Goal: Transaction & Acquisition: Purchase product/service

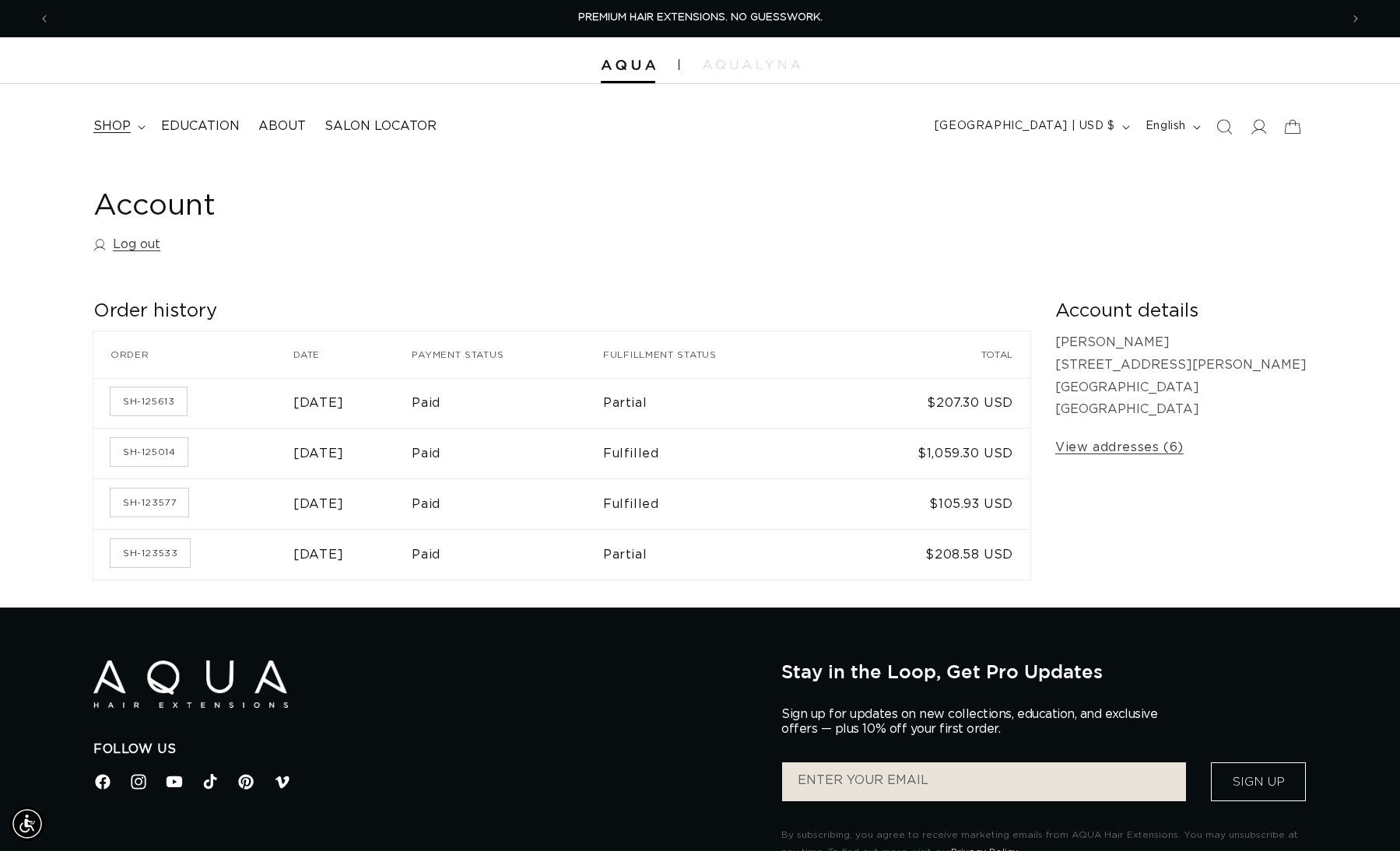
click at [98, 136] on summary "shop" at bounding box center [117, 126] width 68 height 35
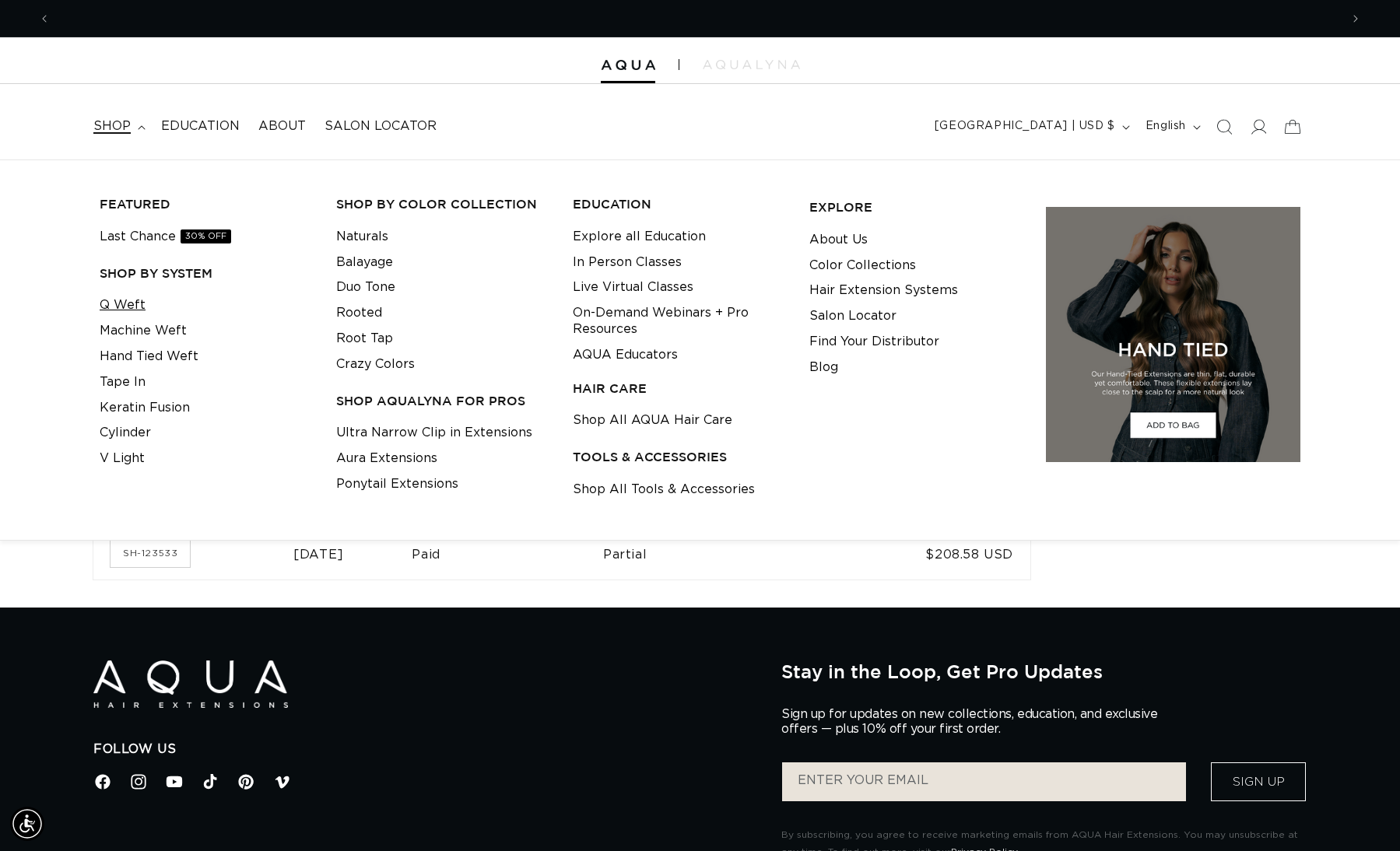
scroll to position [0, 1289]
click at [126, 304] on link "Q Weft" at bounding box center [122, 306] width 46 height 26
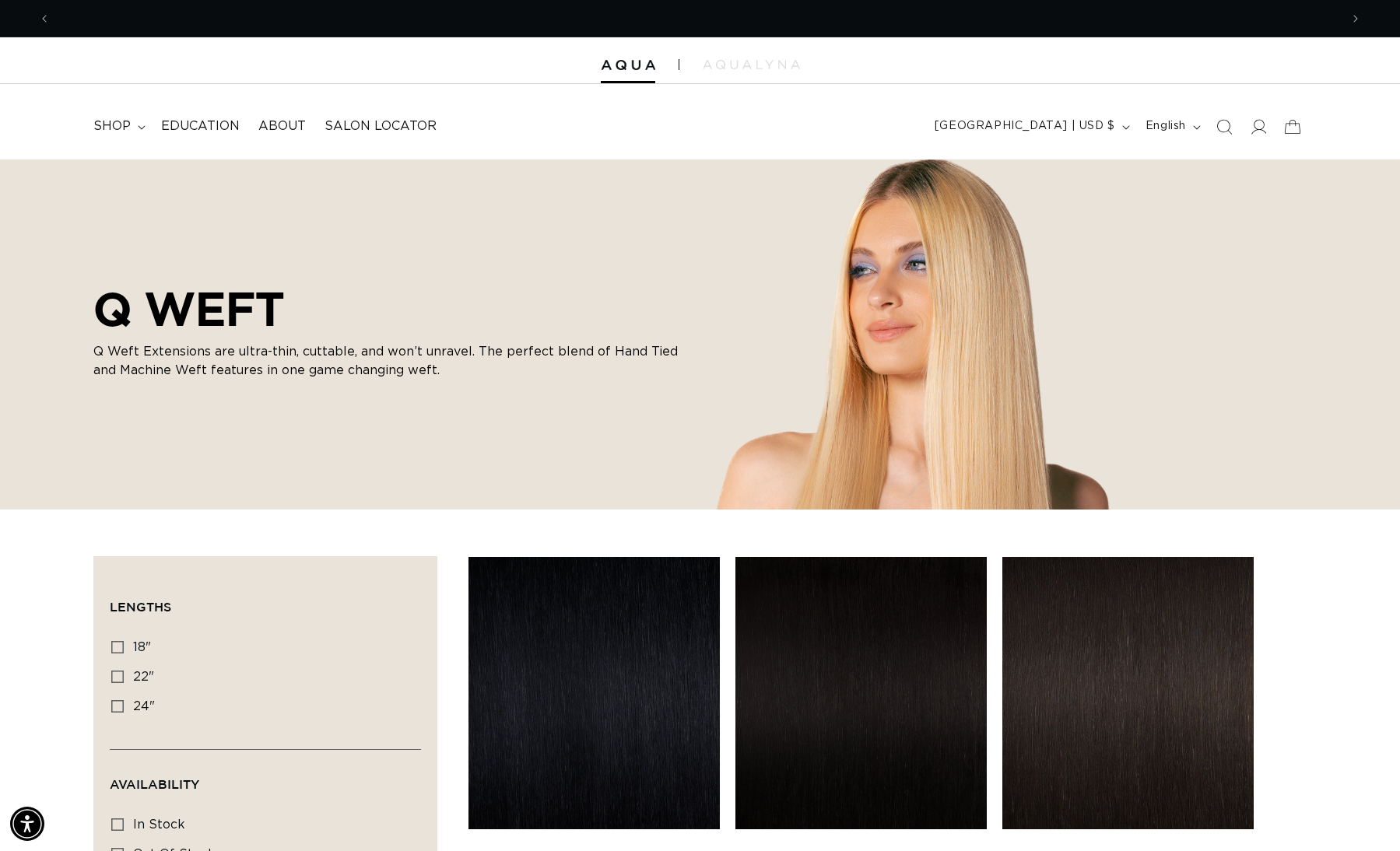
scroll to position [0, 1289]
click at [120, 656] on label "18" 18" (5 products)" at bounding box center [260, 648] width 299 height 29
click at [120, 653] on input "18" 18" (5 products)" at bounding box center [117, 647] width 12 height 12
checkbox input "true"
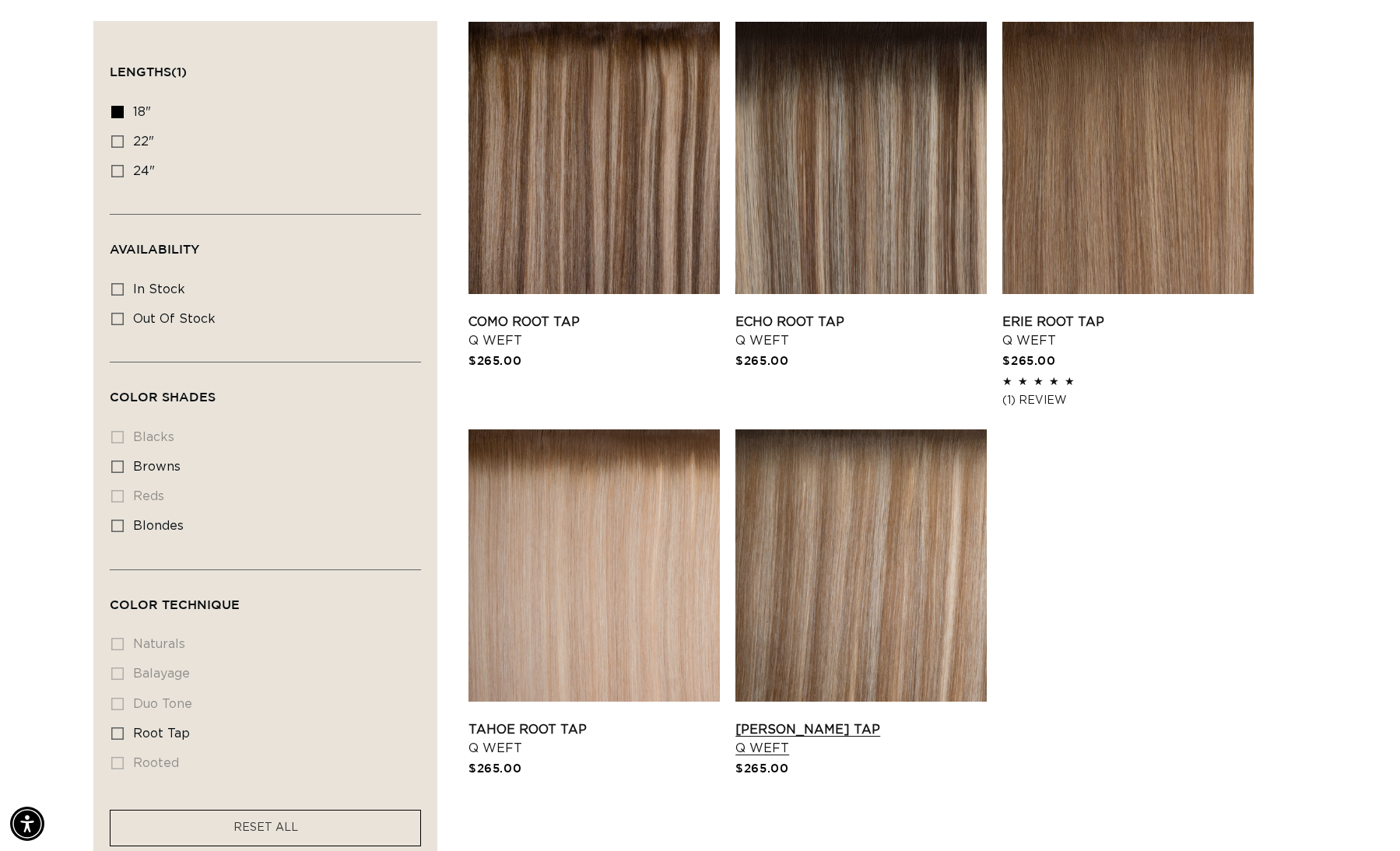
scroll to position [0, 1289]
click at [122, 108] on icon at bounding box center [117, 111] width 12 height 12
click at [122, 108] on input "18" 18" (5 products)" at bounding box center [117, 111] width 12 height 12
checkbox input "false"
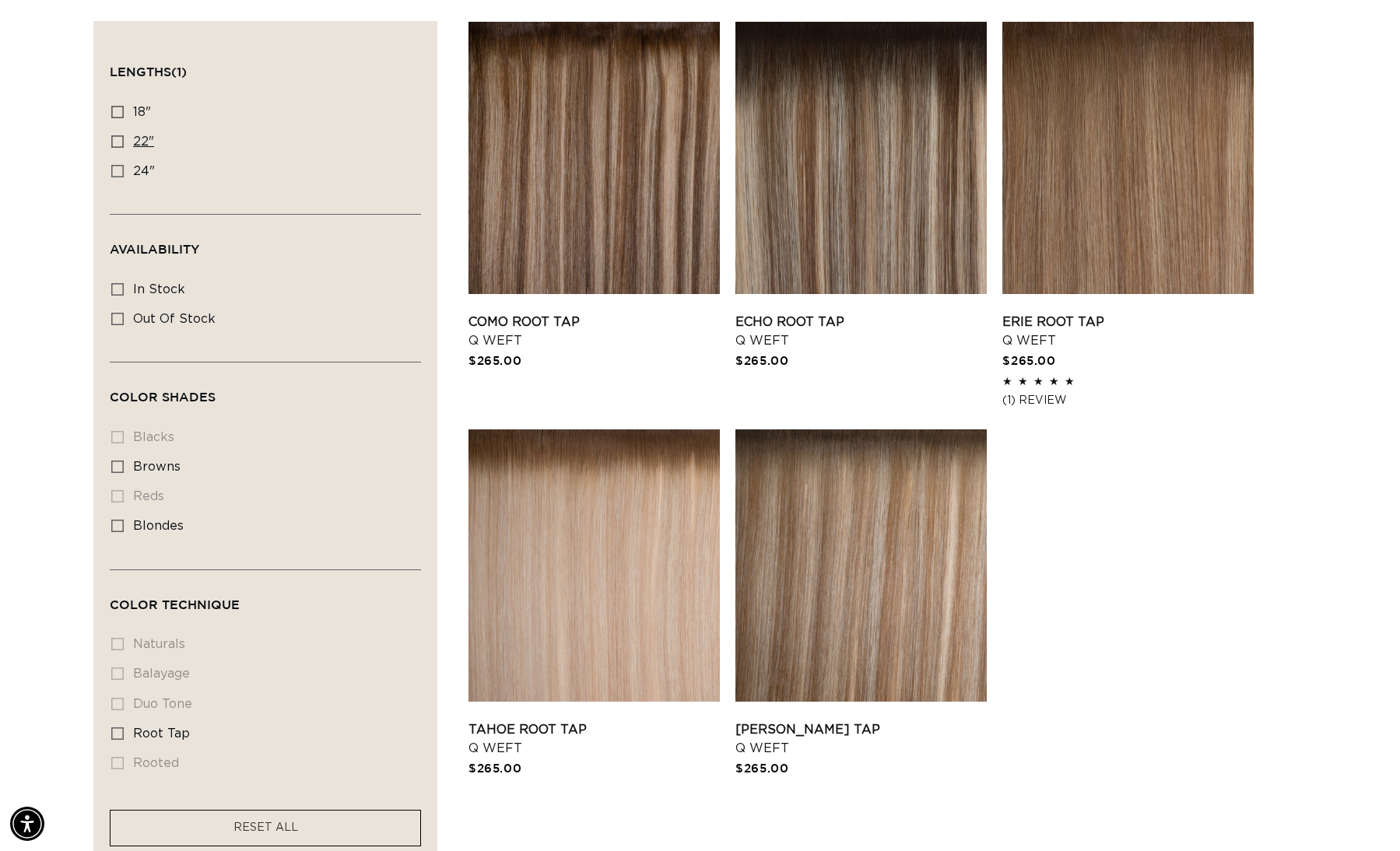
click at [132, 140] on label "22" 22" (5 products)" at bounding box center [260, 142] width 299 height 29
click at [124, 140] on input "22" 22" (5 products)" at bounding box center [117, 141] width 12 height 12
checkbox input "true"
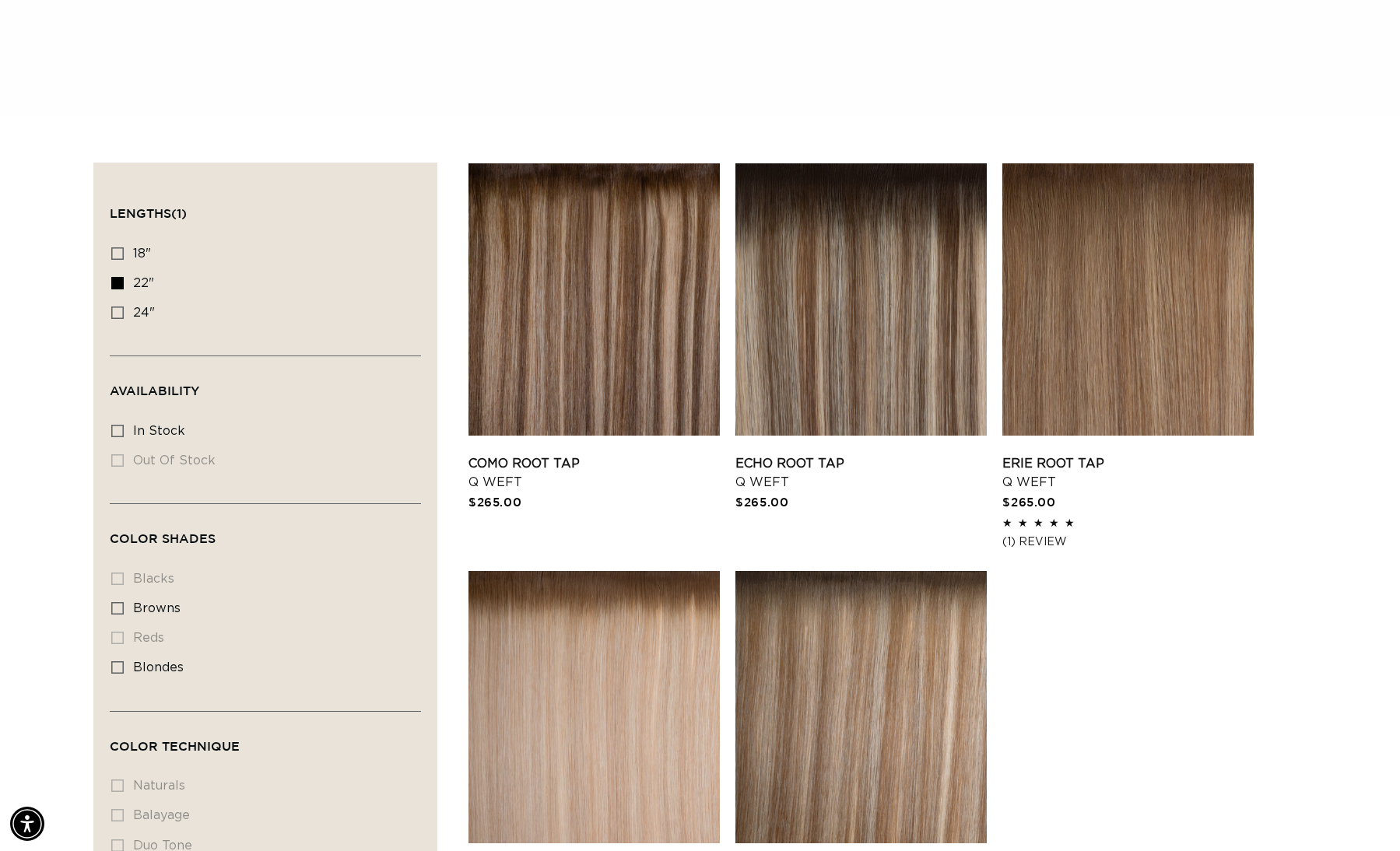
scroll to position [0, 1289]
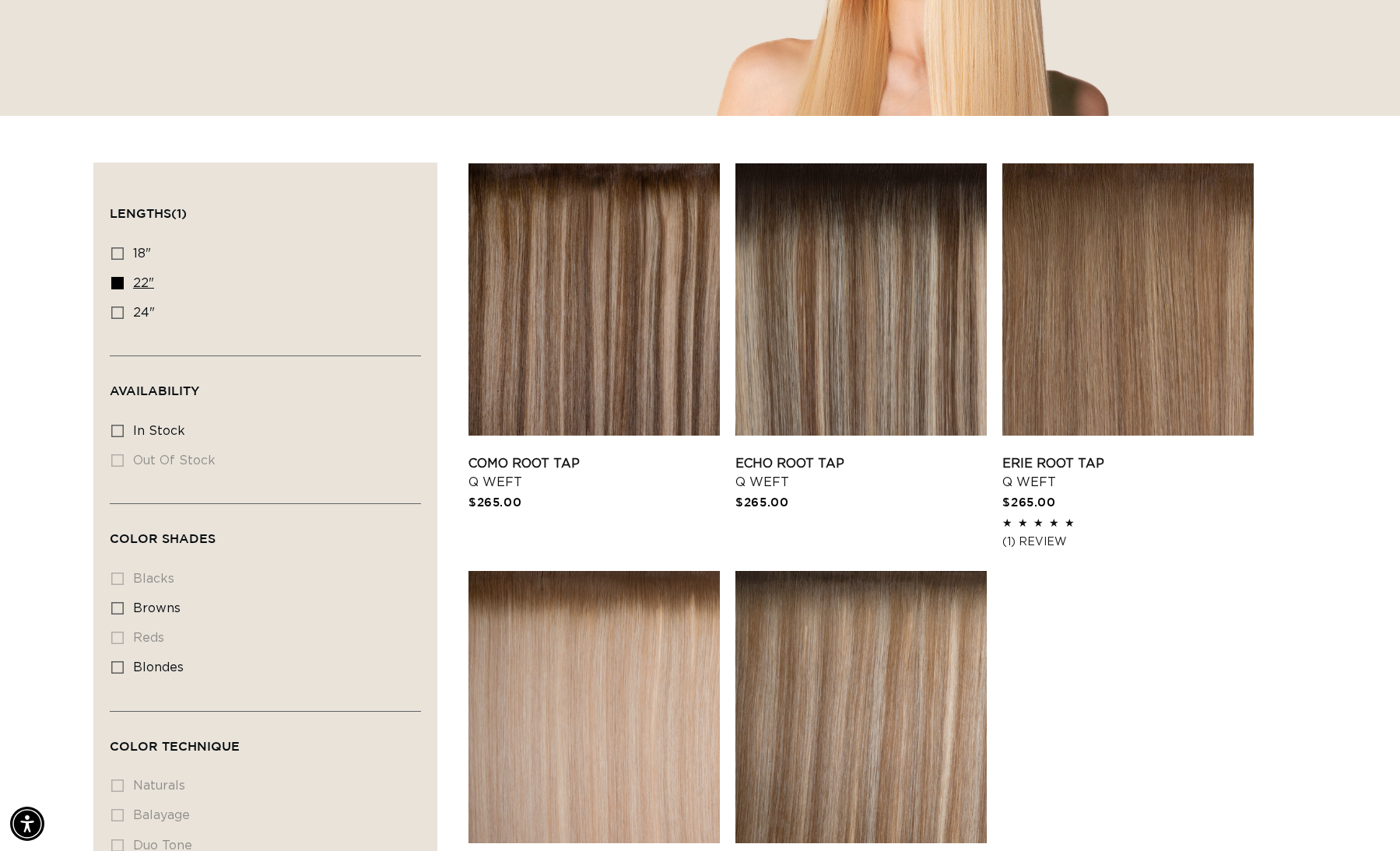
click at [119, 282] on icon at bounding box center [117, 282] width 12 height 12
click at [119, 282] on input "22" 22" (5 products)" at bounding box center [117, 282] width 12 height 12
checkbox input "false"
click at [120, 316] on icon at bounding box center [117, 312] width 12 height 12
click at [120, 316] on input "24" 24" (5 products)" at bounding box center [117, 312] width 12 height 12
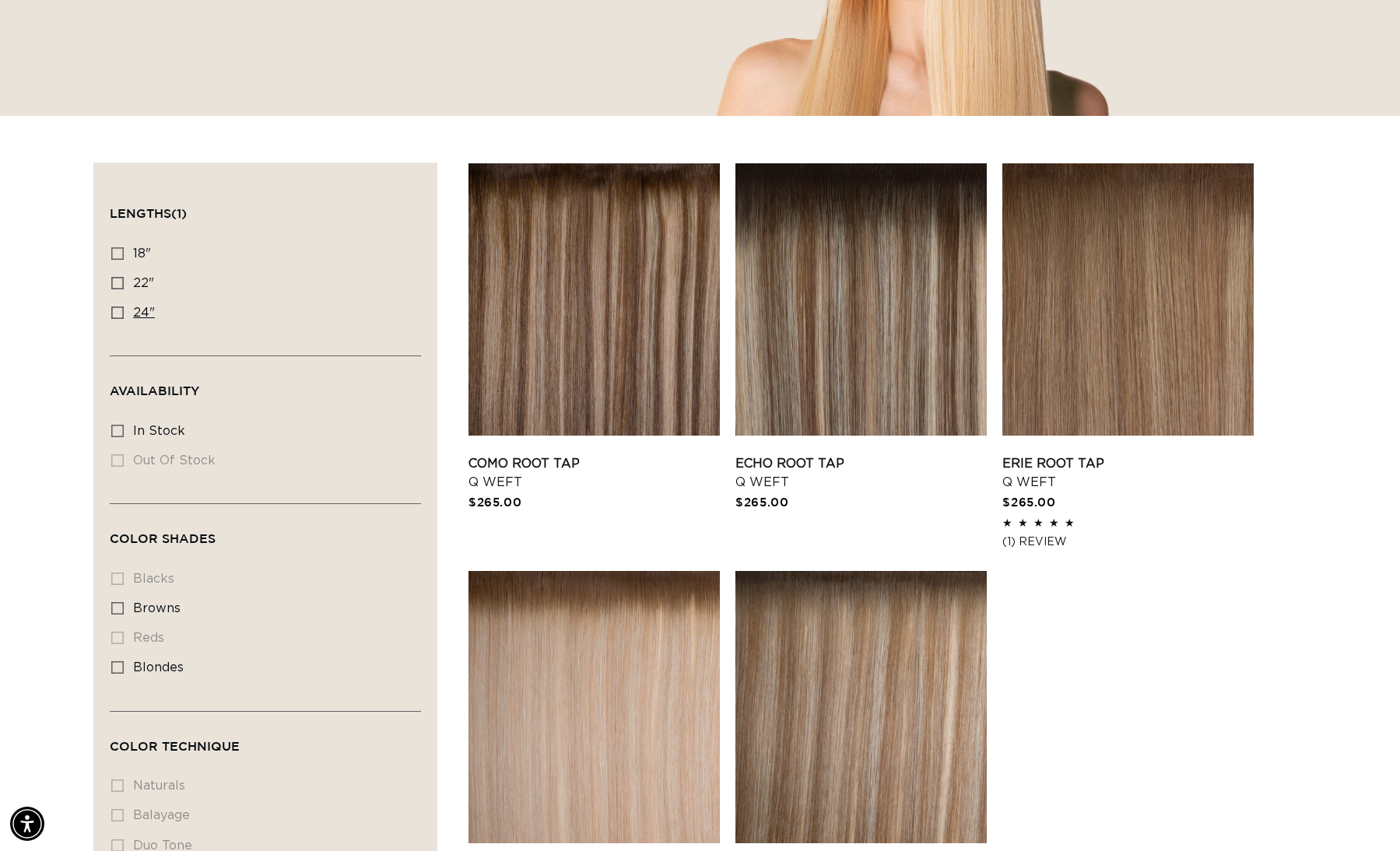
checkbox input "true"
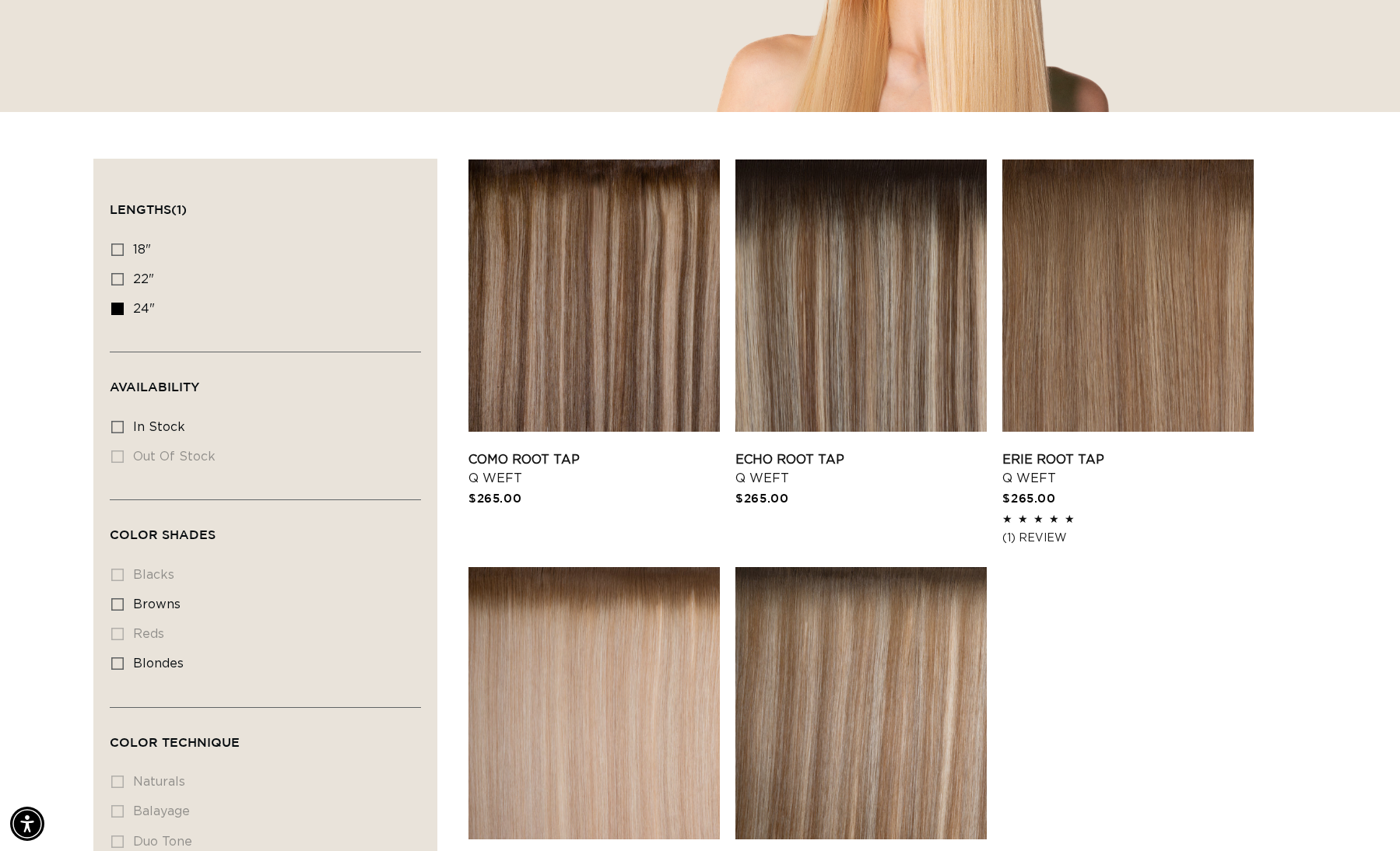
click at [108, 302] on div "Filter: Lengths (1) Lengths 18" 18" (5 products) 22" 22" (5 products) 24" Avail…" at bounding box center [265, 587] width 344 height 858
click at [137, 308] on span "24"" at bounding box center [144, 308] width 22 height 12
click at [124, 308] on input "24" 24" (5 products)" at bounding box center [117, 308] width 12 height 12
checkbox input "false"
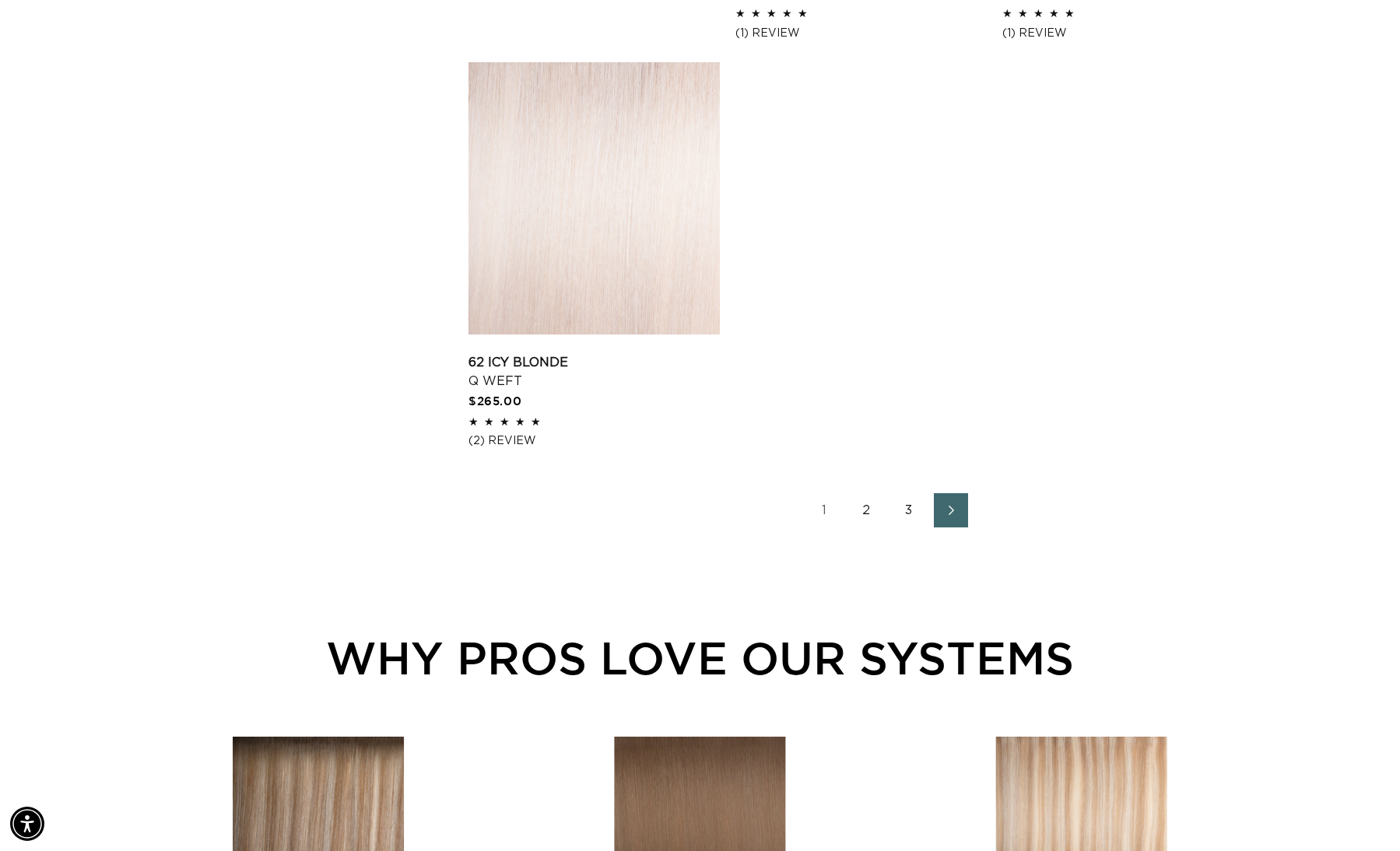
click at [857, 521] on link "2" at bounding box center [867, 510] width 34 height 34
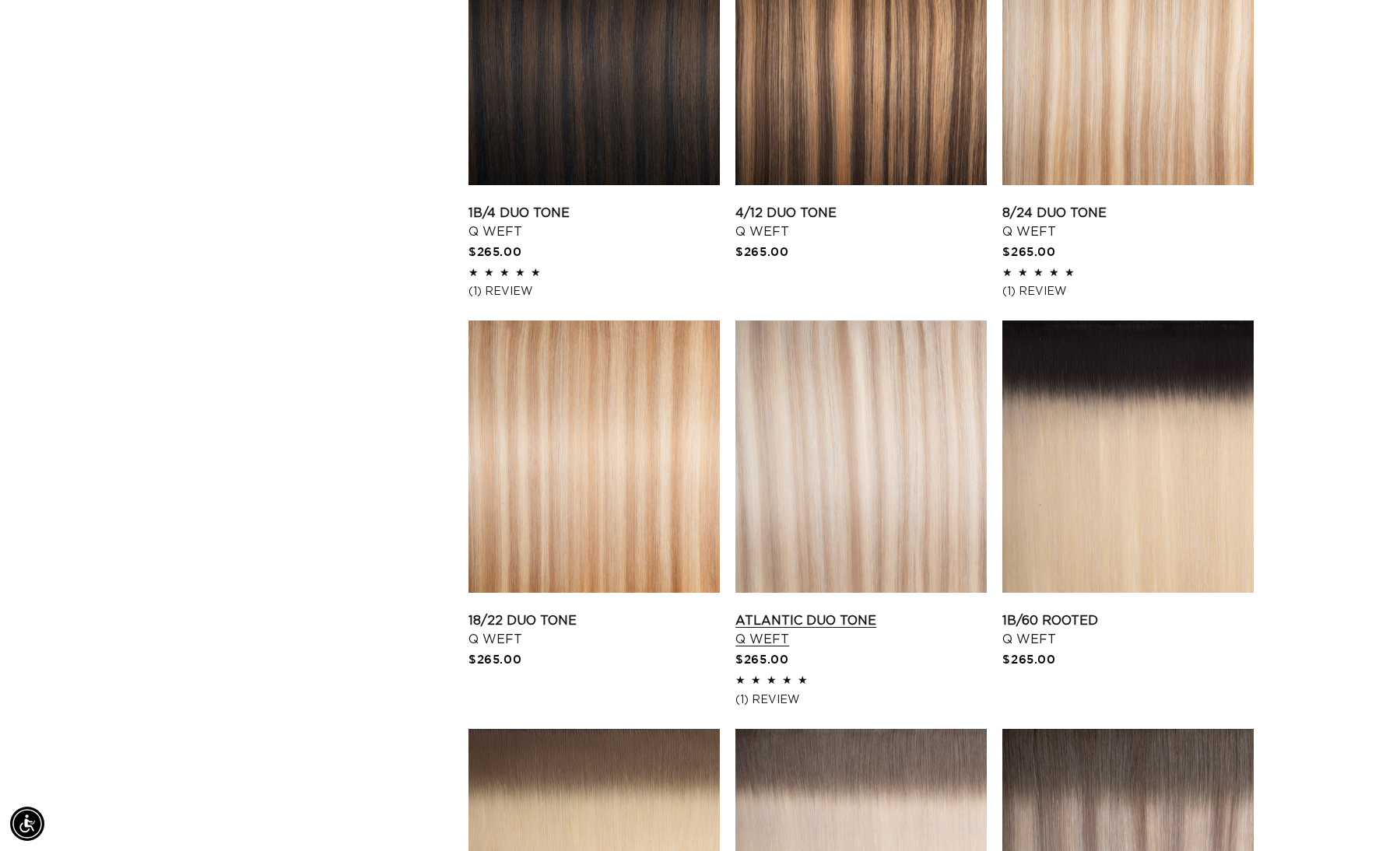
scroll to position [0, 2579]
click at [817, 612] on link "Atlantic Duo Tone Q Weft" at bounding box center [861, 631] width 252 height 37
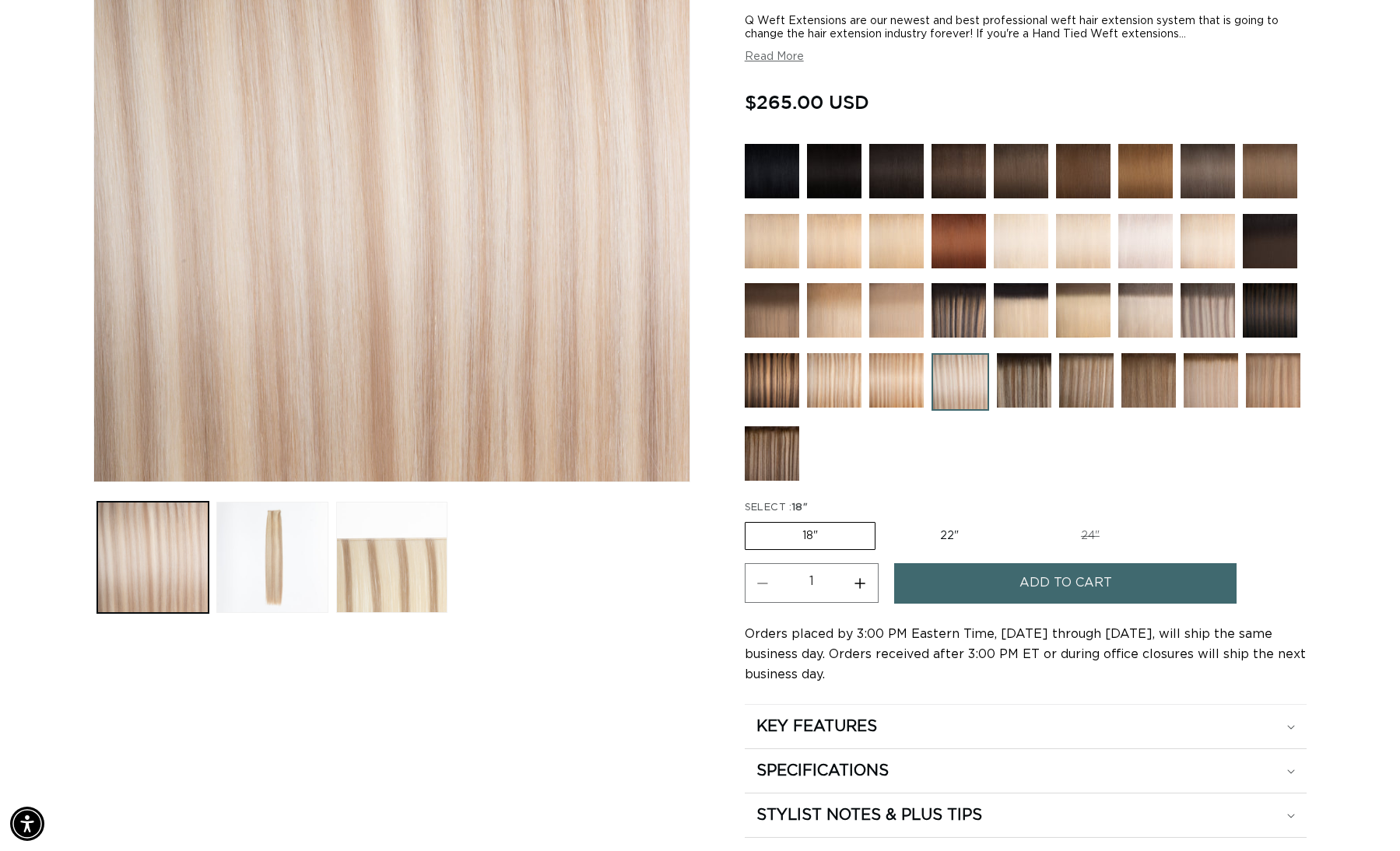
click at [861, 578] on button "Increase quantity for Atlantic Duo Tone - Q Weft" at bounding box center [860, 583] width 35 height 40
type input "2"
click at [1103, 585] on span "Add to cart" at bounding box center [1066, 583] width 93 height 40
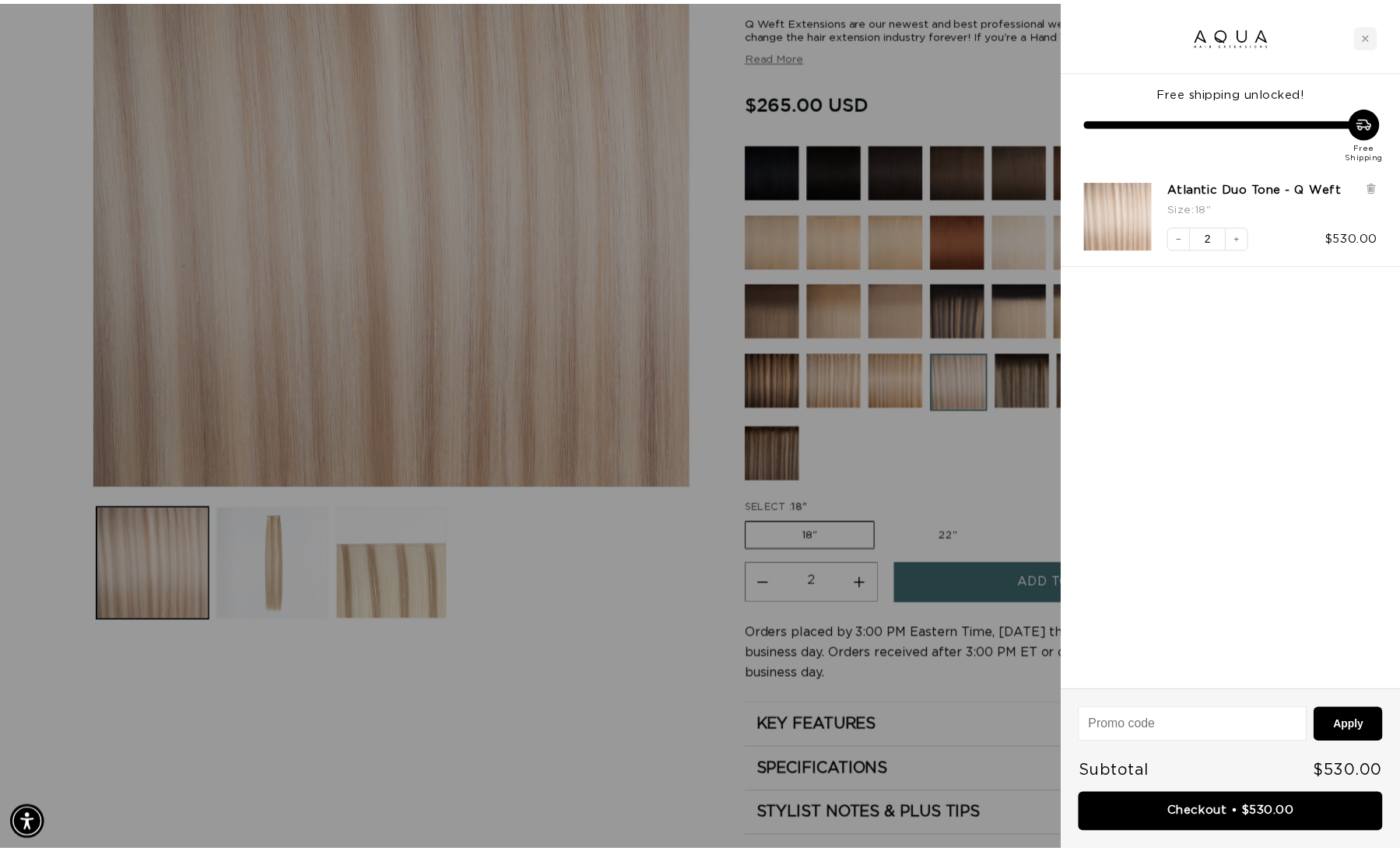
scroll to position [0, 1302]
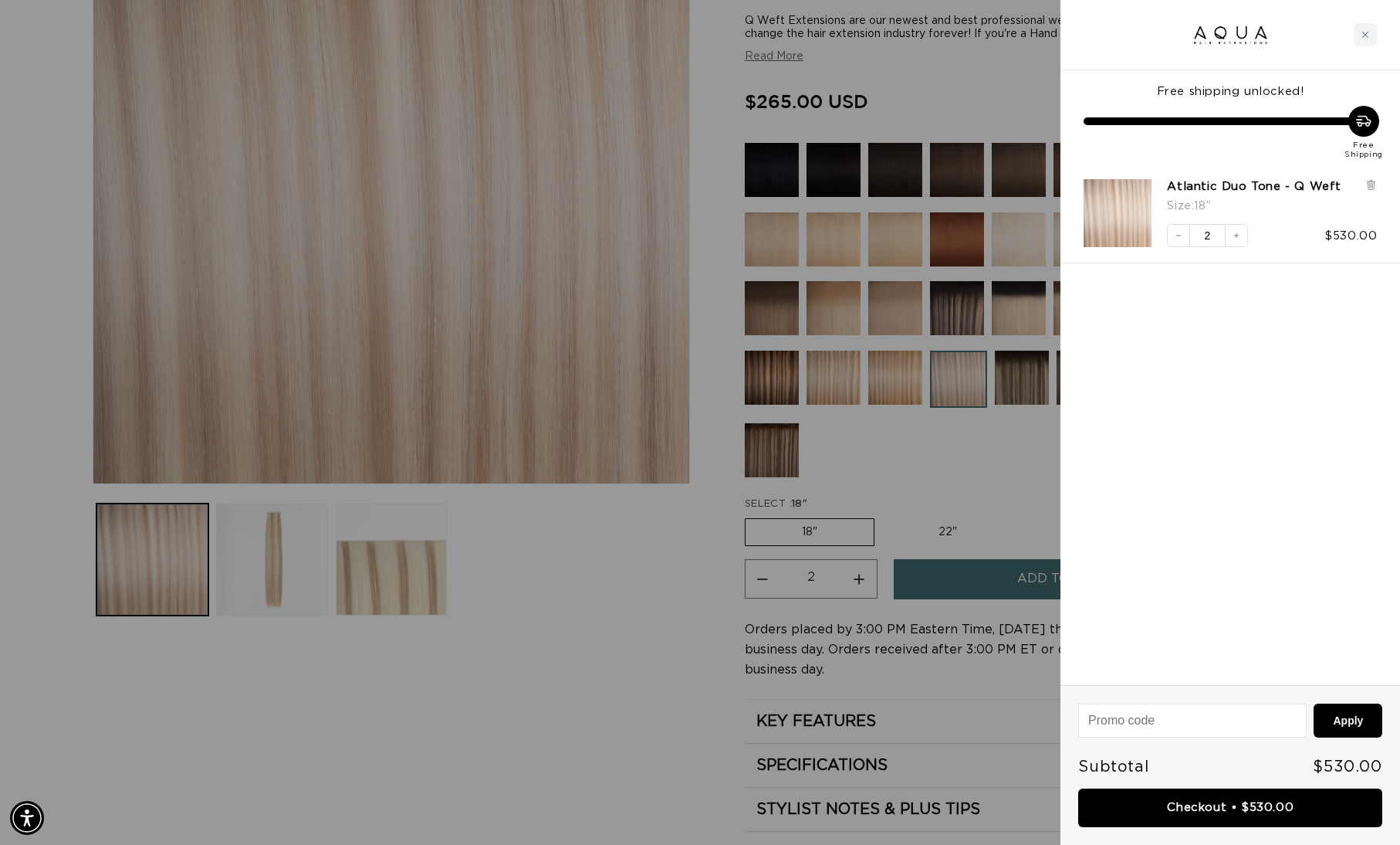
click at [393, 752] on div at bounding box center [700, 422] width 1400 height 845
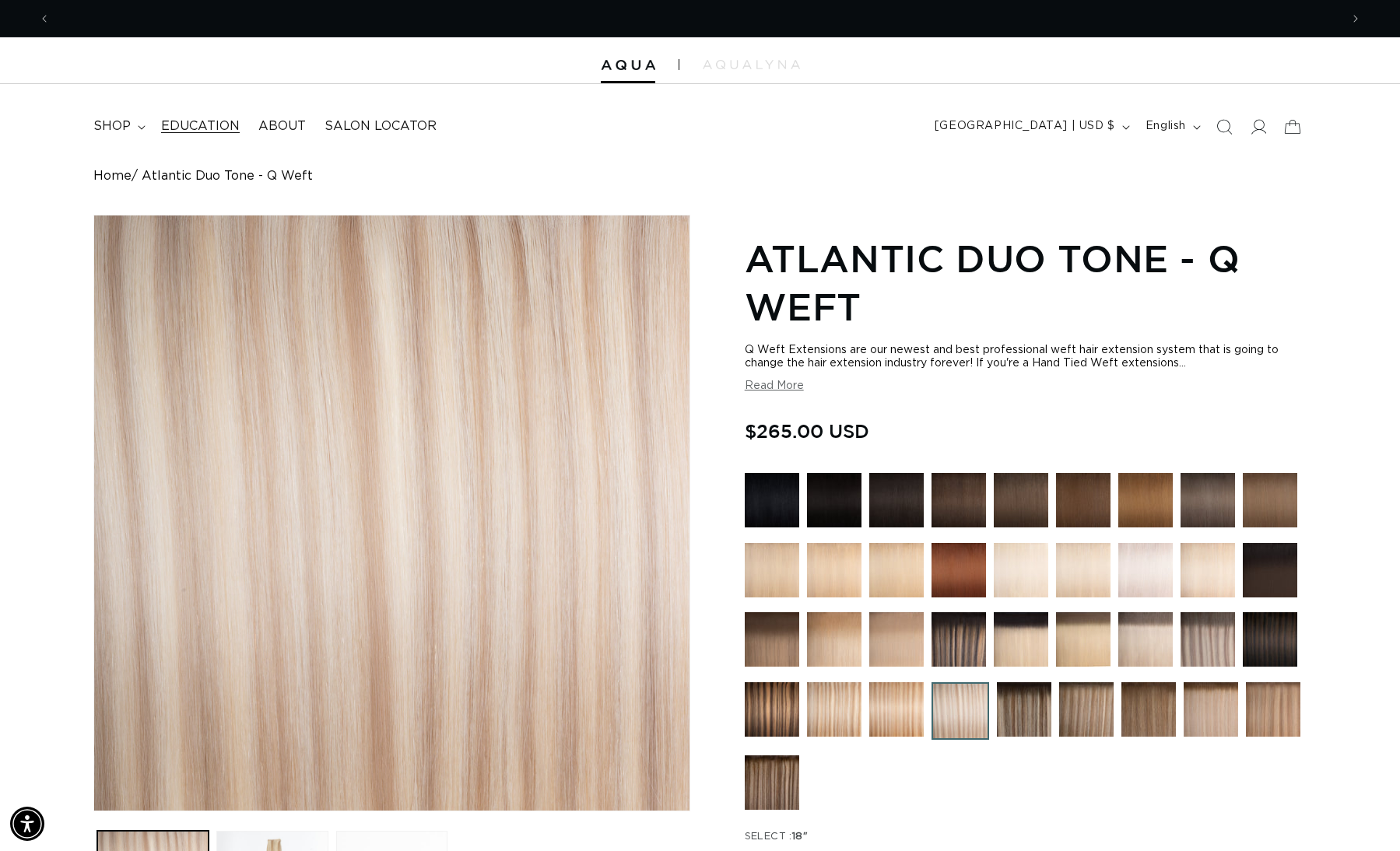
scroll to position [0, 2579]
click at [107, 129] on span "shop" at bounding box center [112, 126] width 37 height 16
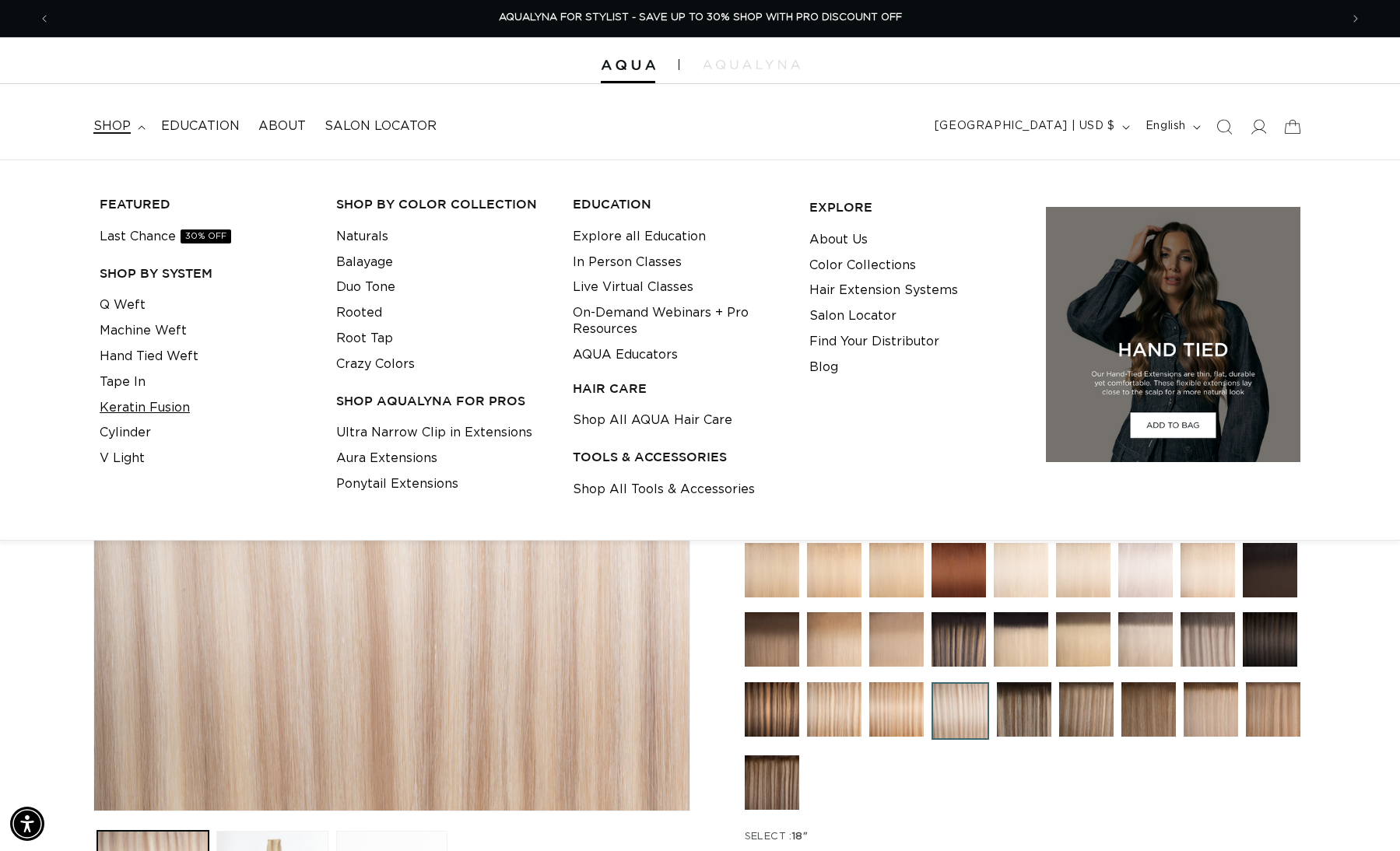
click at [146, 399] on link "Keratin Fusion" at bounding box center [144, 408] width 90 height 26
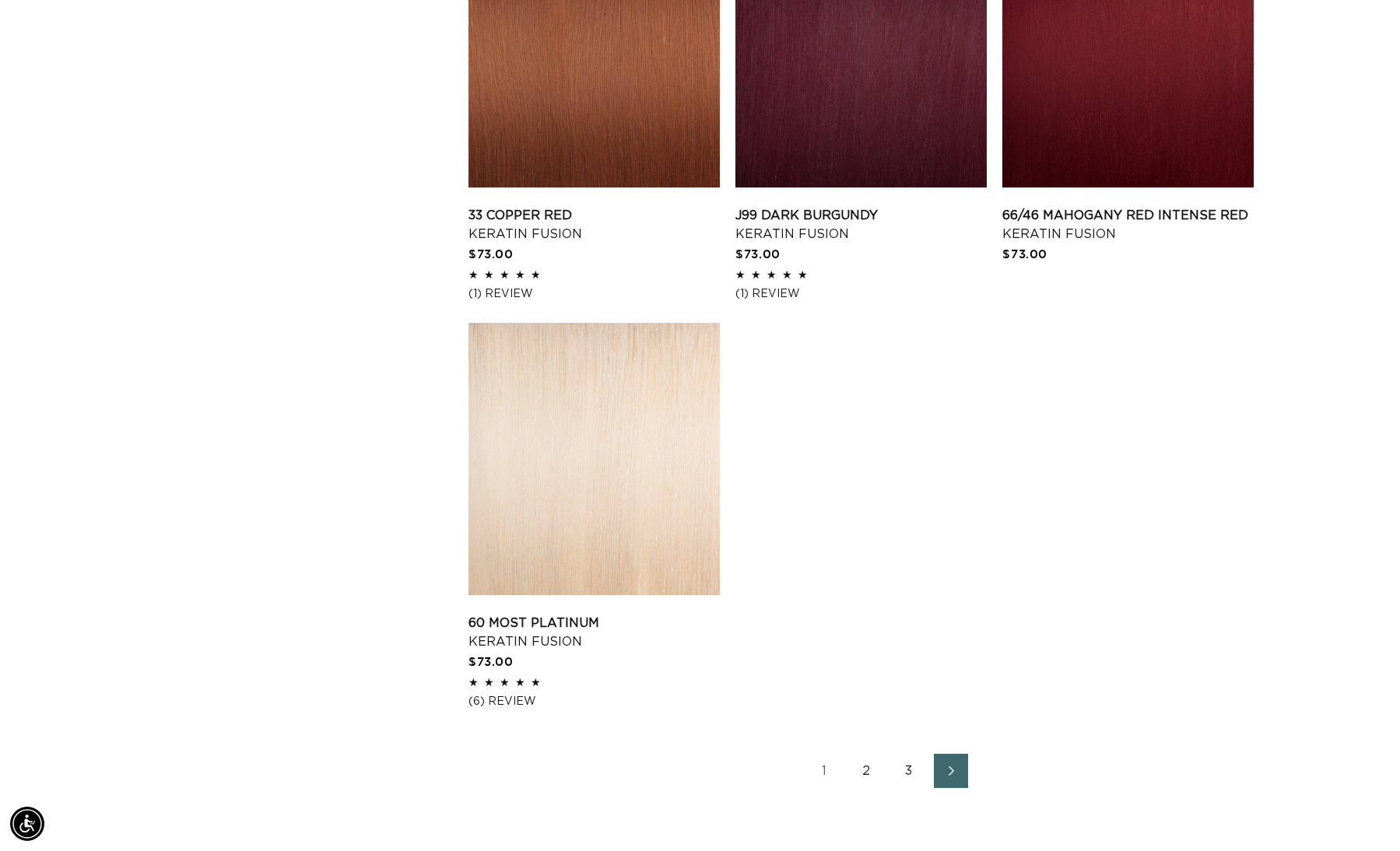
click at [864, 785] on link "2" at bounding box center [867, 771] width 34 height 34
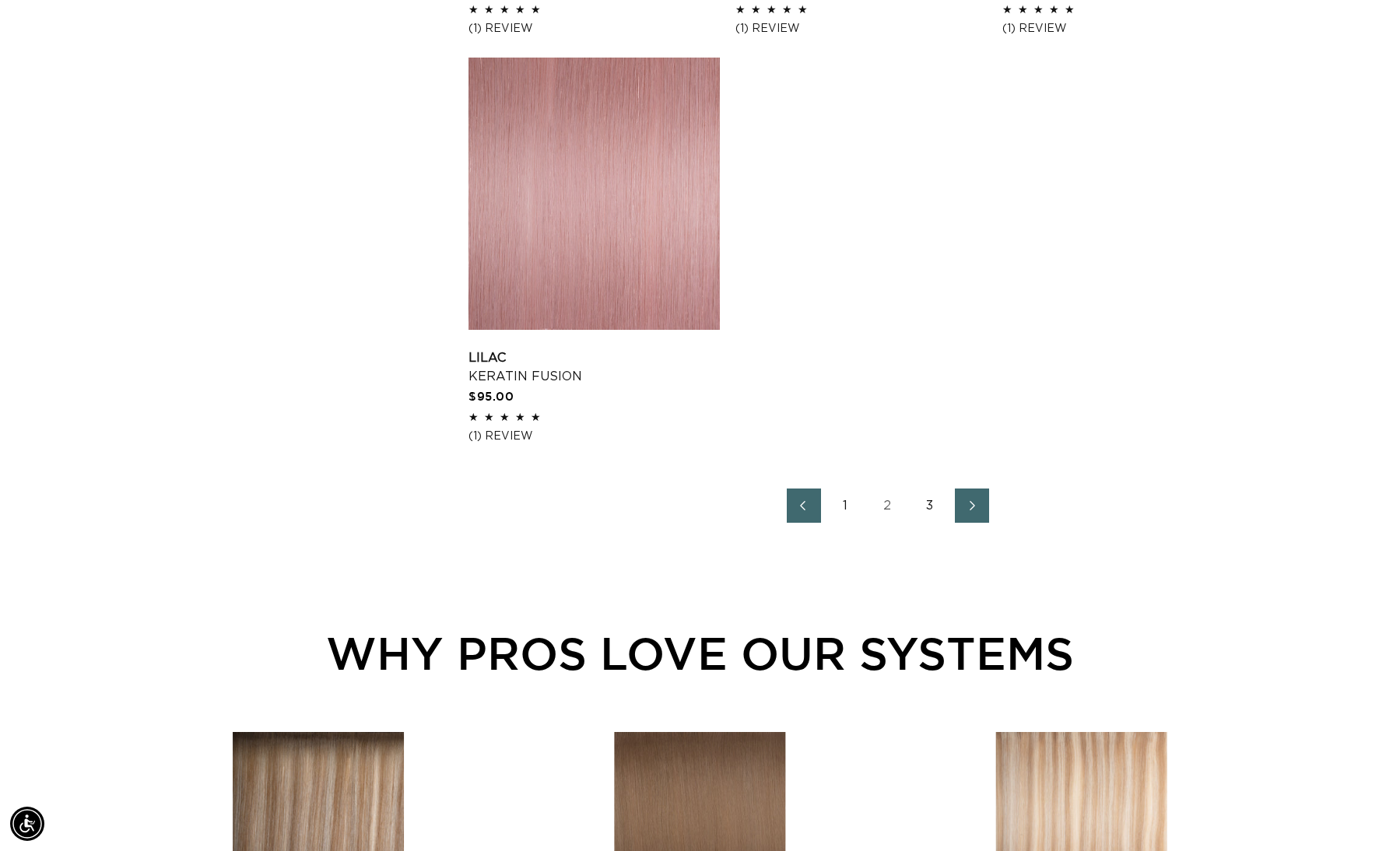
scroll to position [0, 2579]
click at [932, 523] on link "3" at bounding box center [930, 505] width 34 height 34
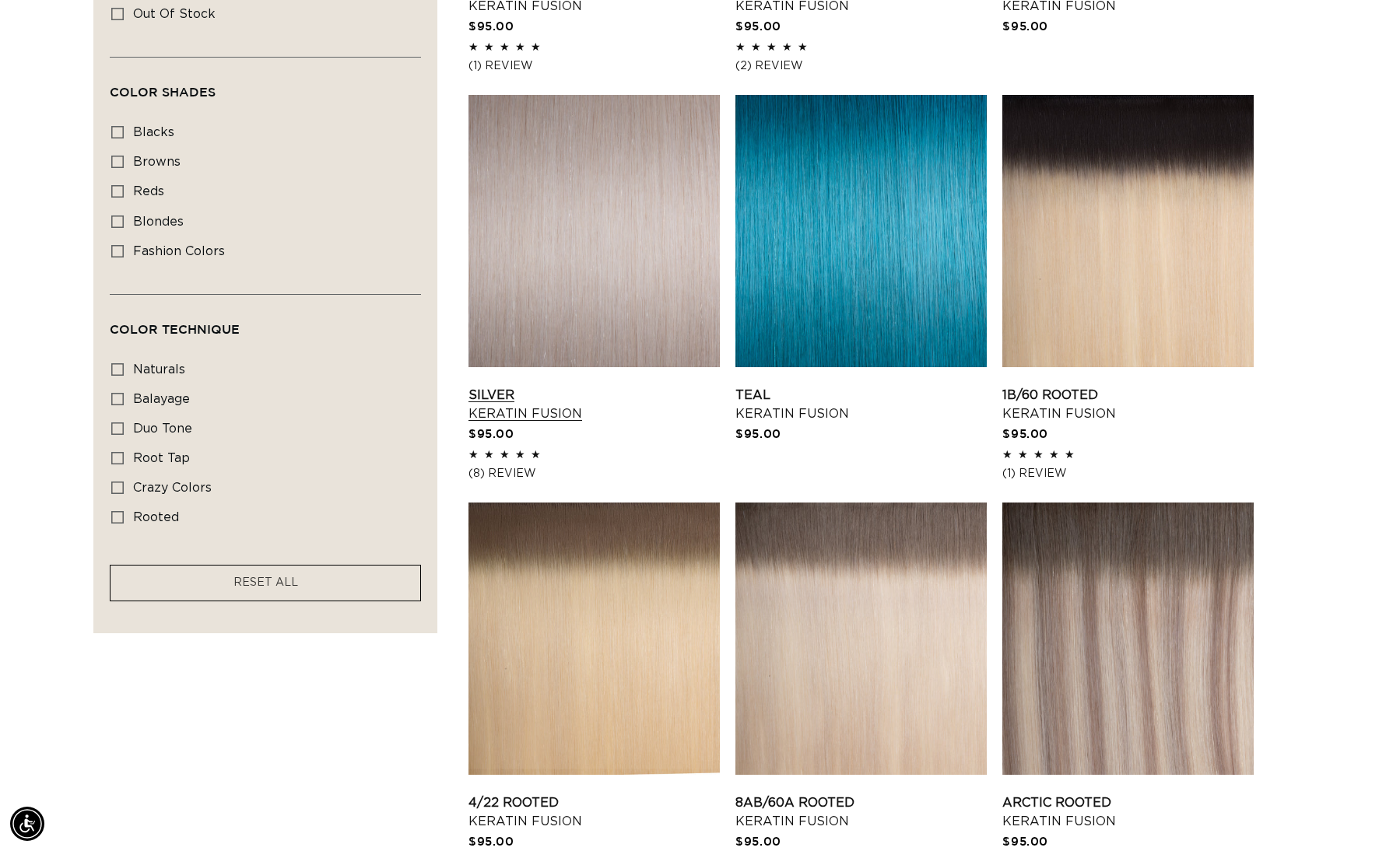
click at [664, 386] on link "Silver Keratin Fusion" at bounding box center [594, 404] width 252 height 37
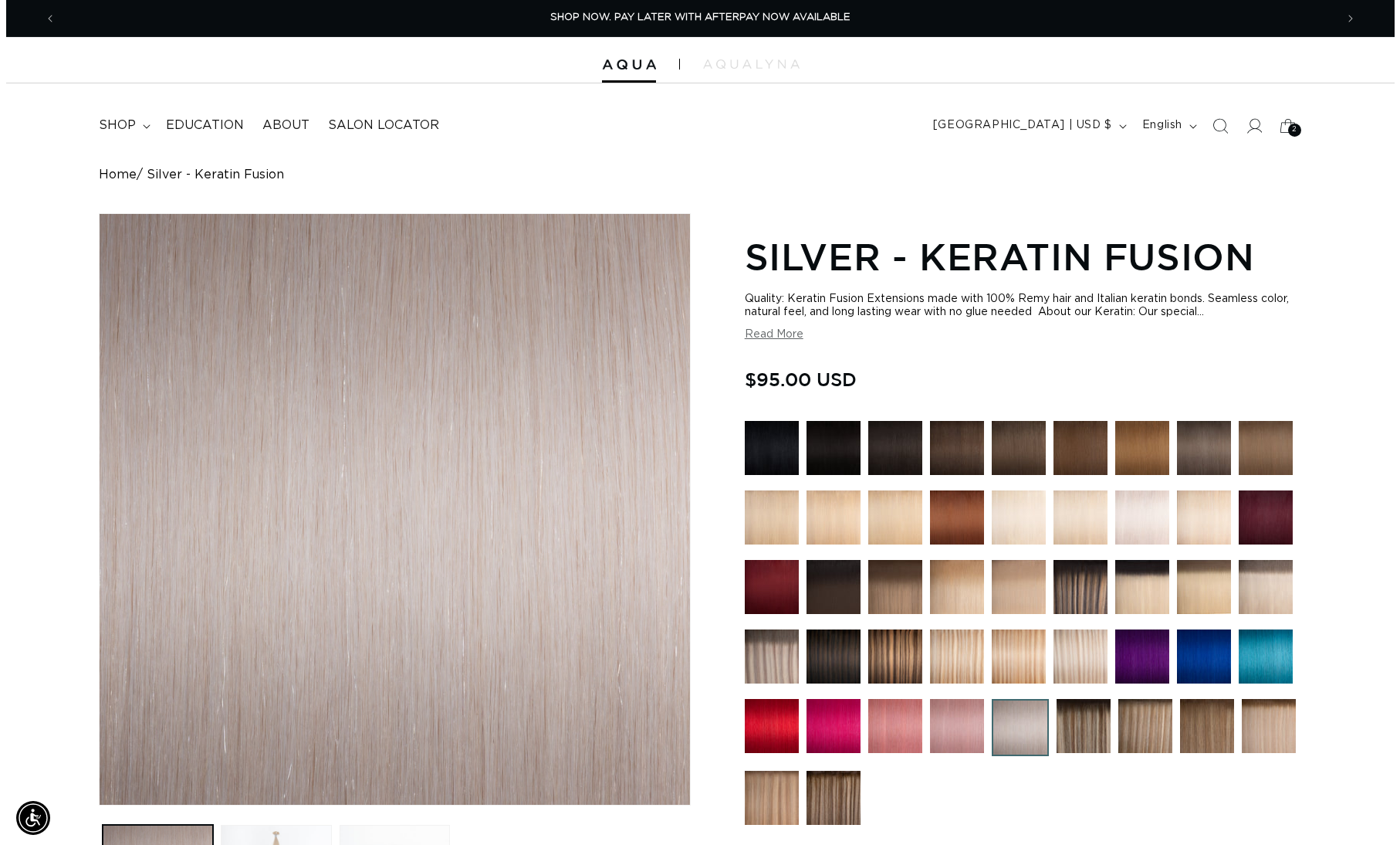
scroll to position [468, 0]
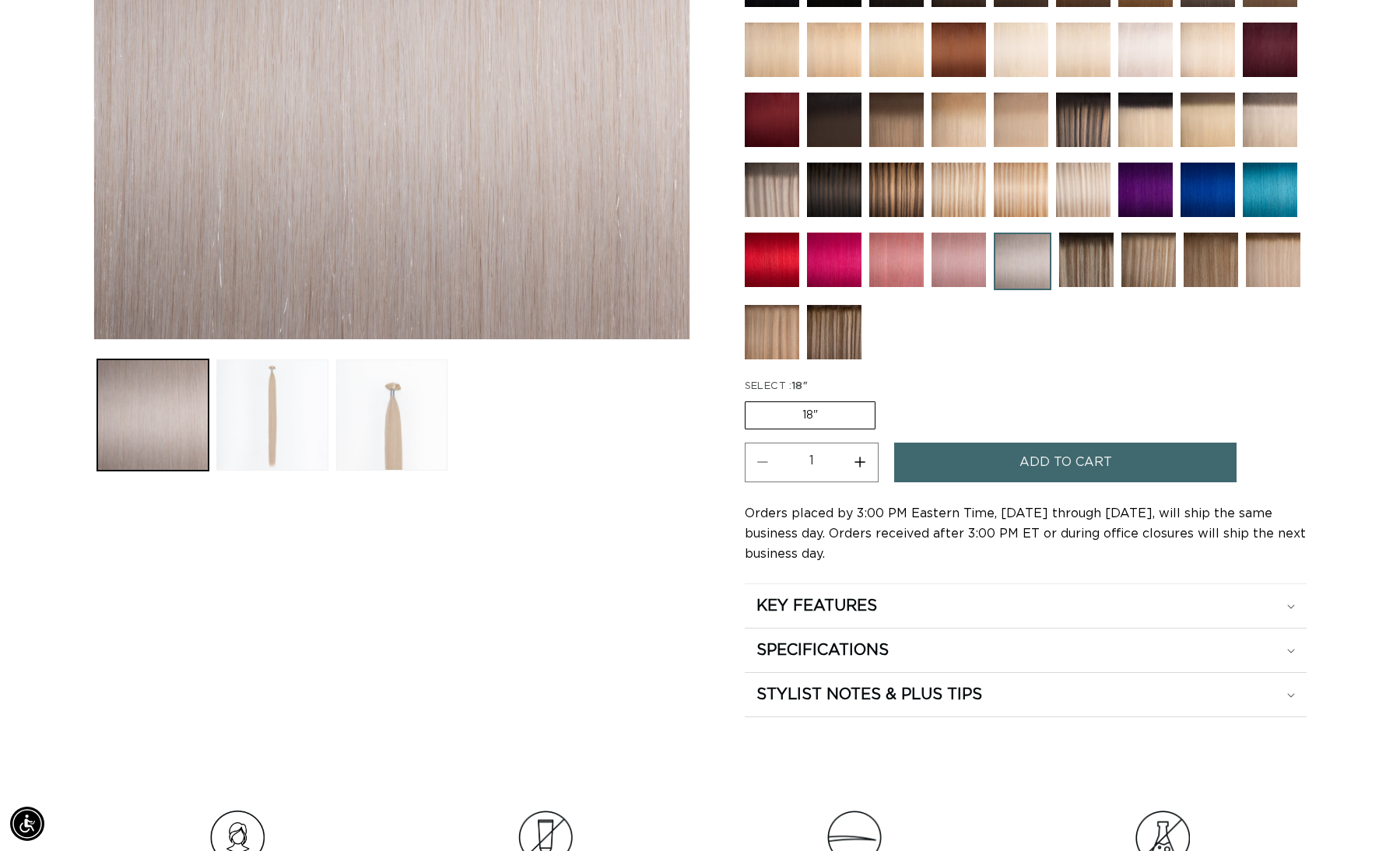
click at [1032, 460] on span "Add to cart" at bounding box center [1066, 462] width 93 height 40
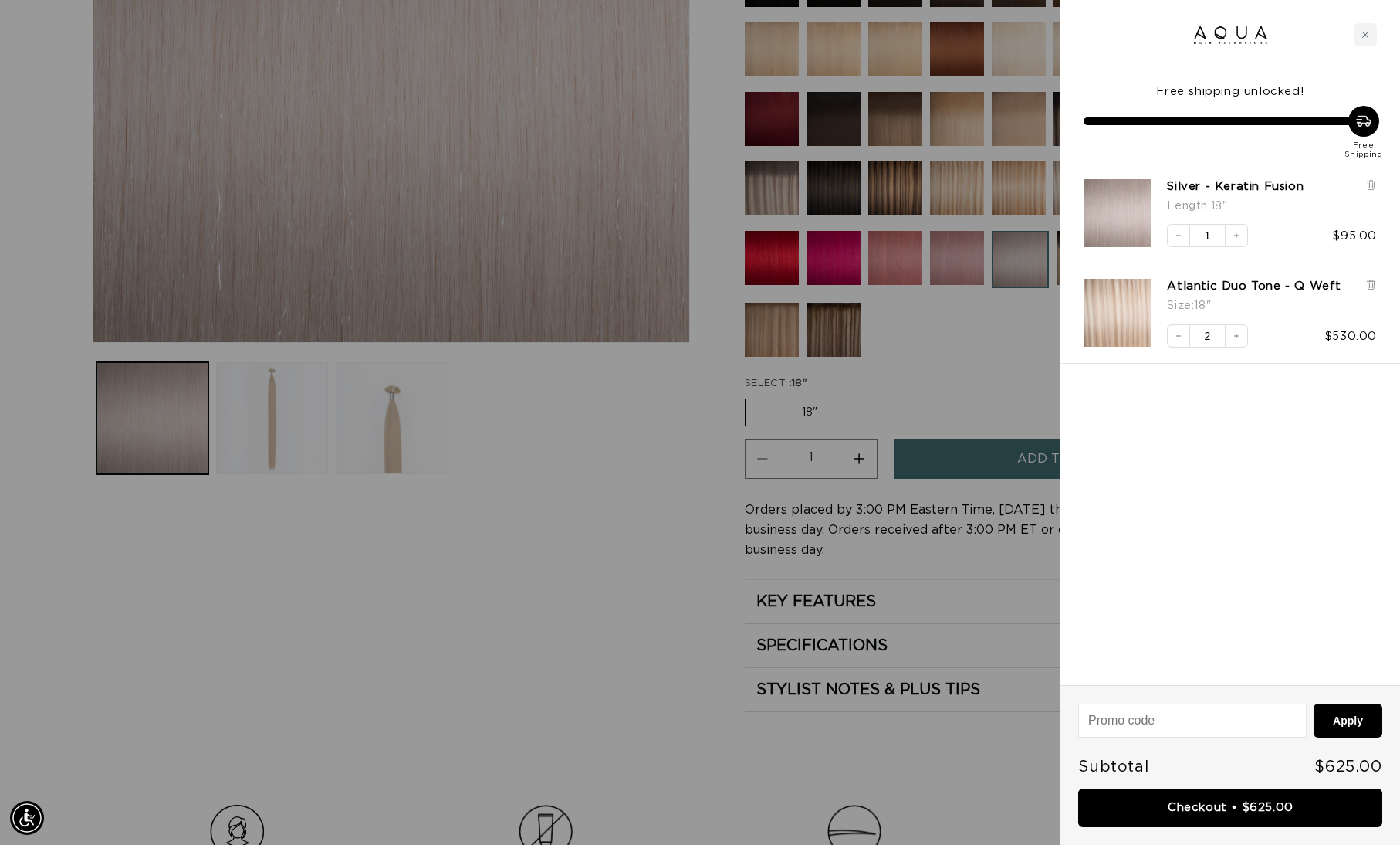
scroll to position [0, 0]
click at [1212, 818] on link "Checkout • $625.00" at bounding box center [1230, 808] width 304 height 40
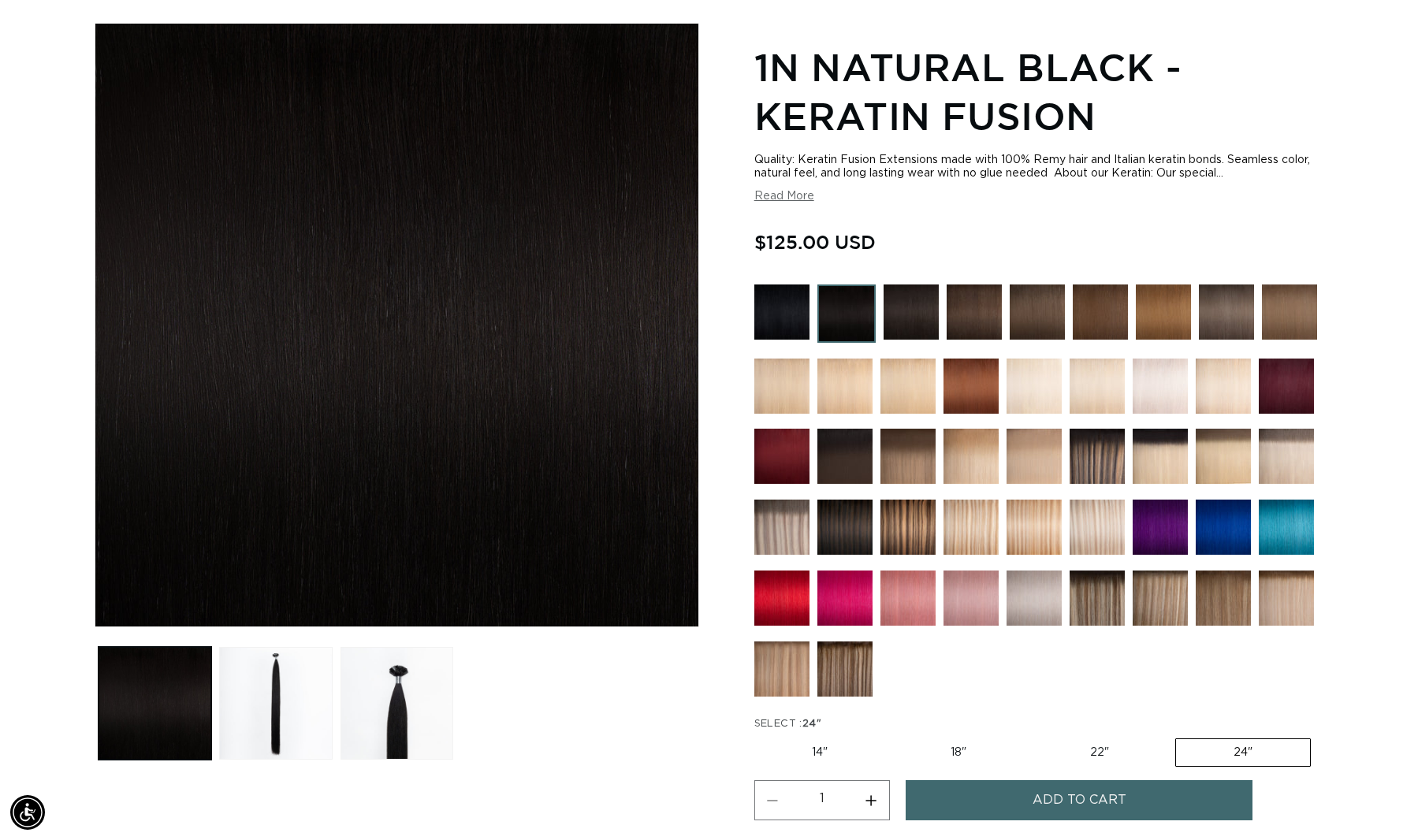
click at [965, 753] on label "18" Variant sold out or unavailable" at bounding box center [958, 753] width 131 height 27
click at [894, 736] on input "18" Variant sold out or unavailable" at bounding box center [893, 735] width 1 height 1
radio input "true"
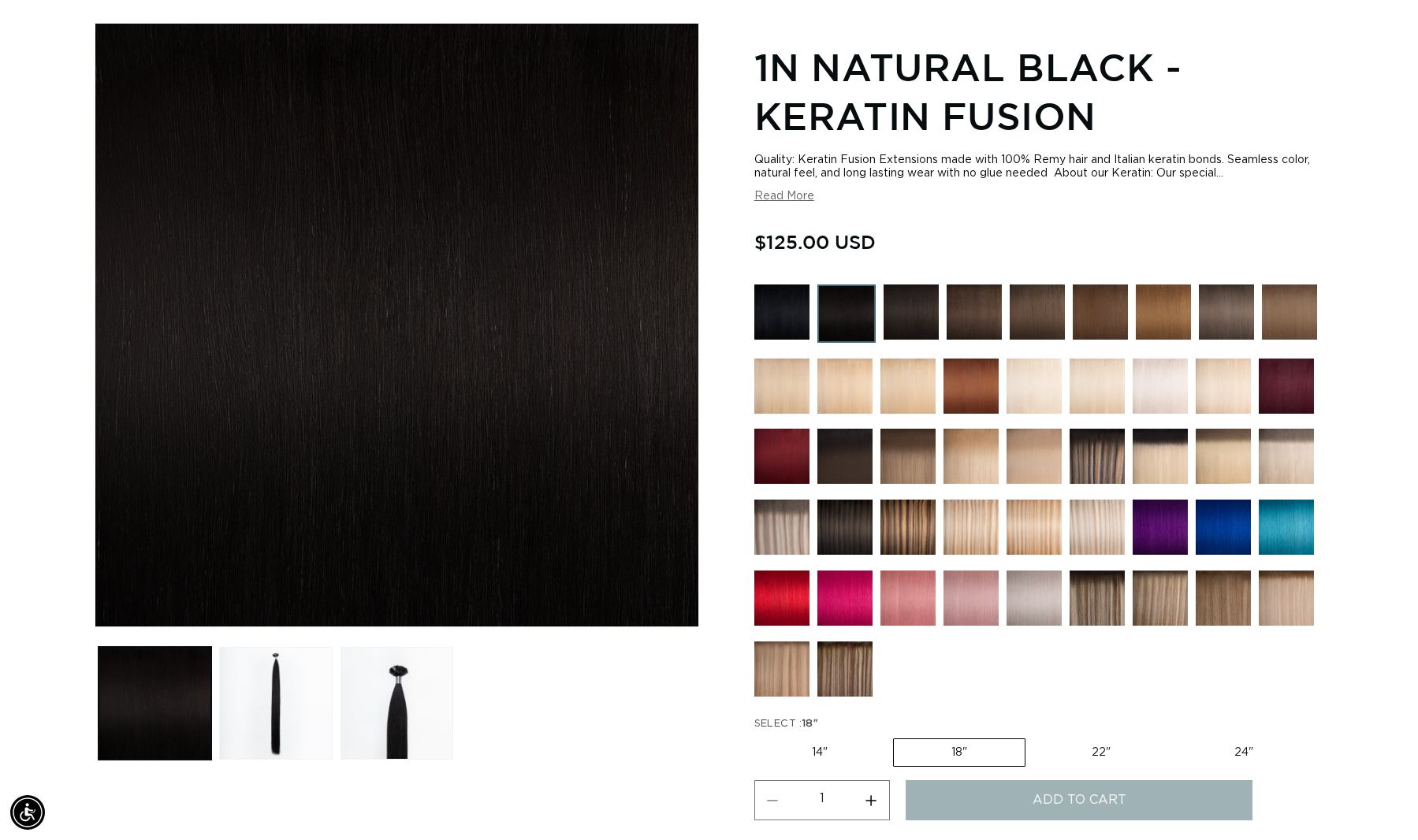
scroll to position [0, 1306]
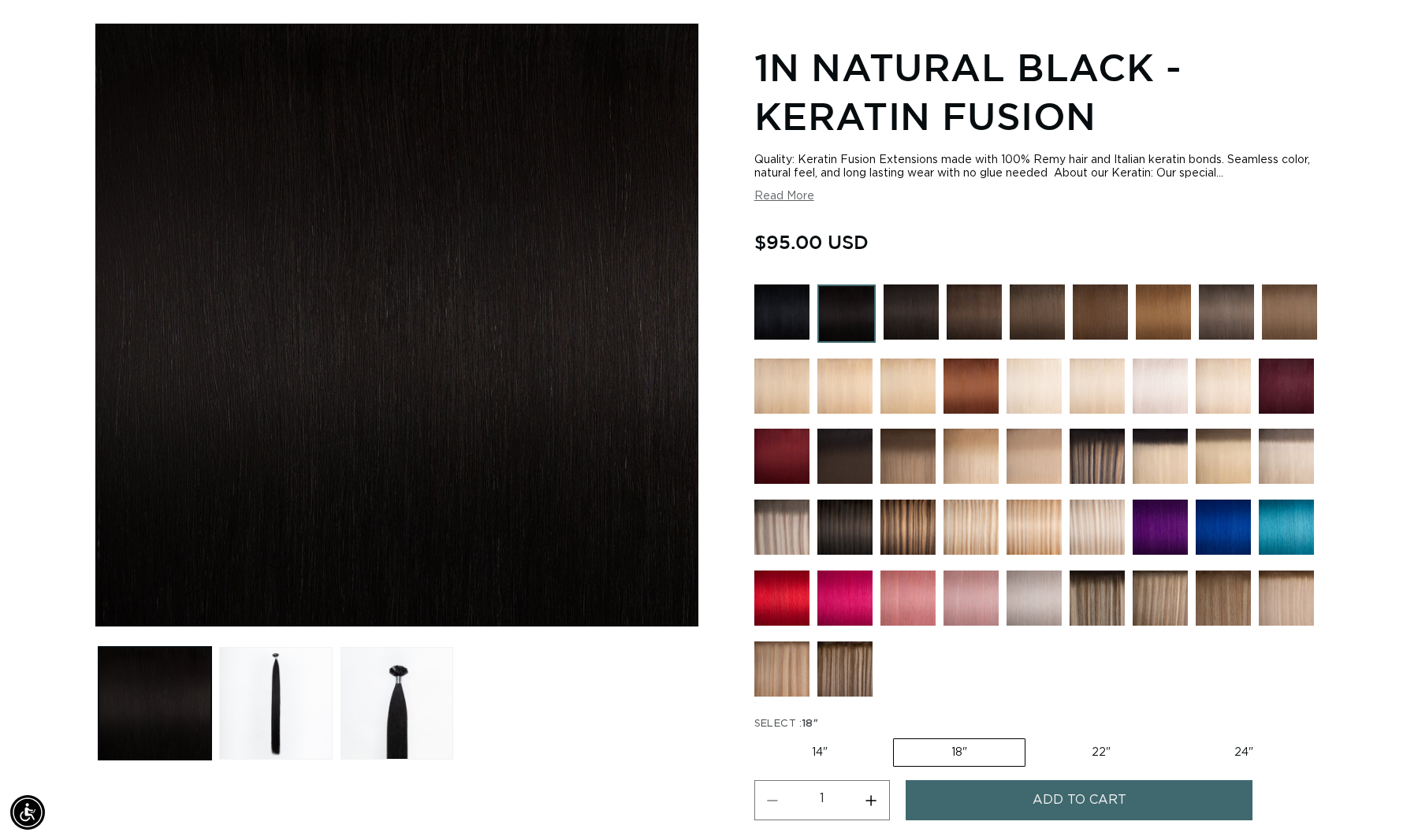
click at [1091, 523] on img at bounding box center [1097, 527] width 55 height 55
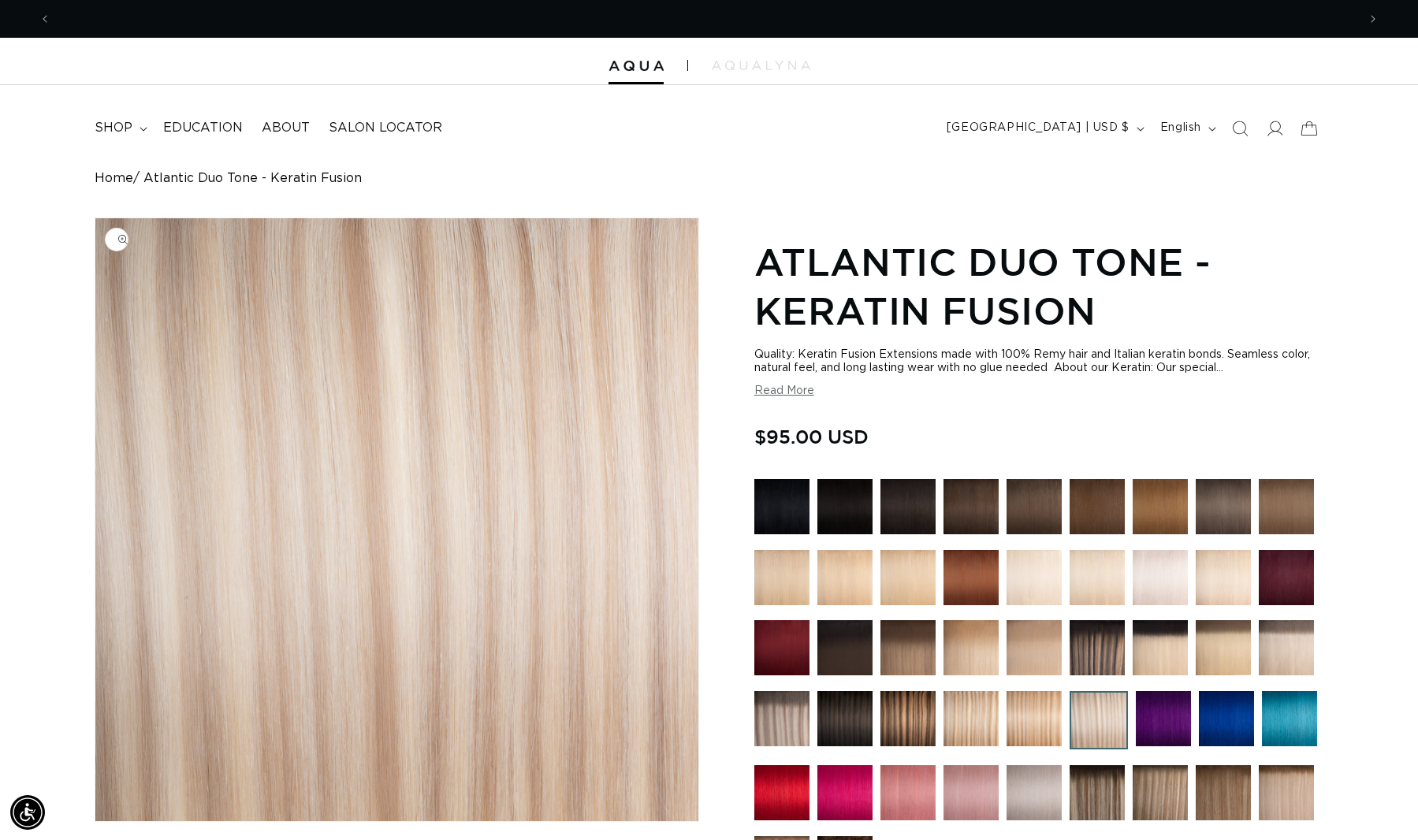
scroll to position [0, 1306]
click at [141, 124] on summary "shop" at bounding box center [119, 128] width 68 height 35
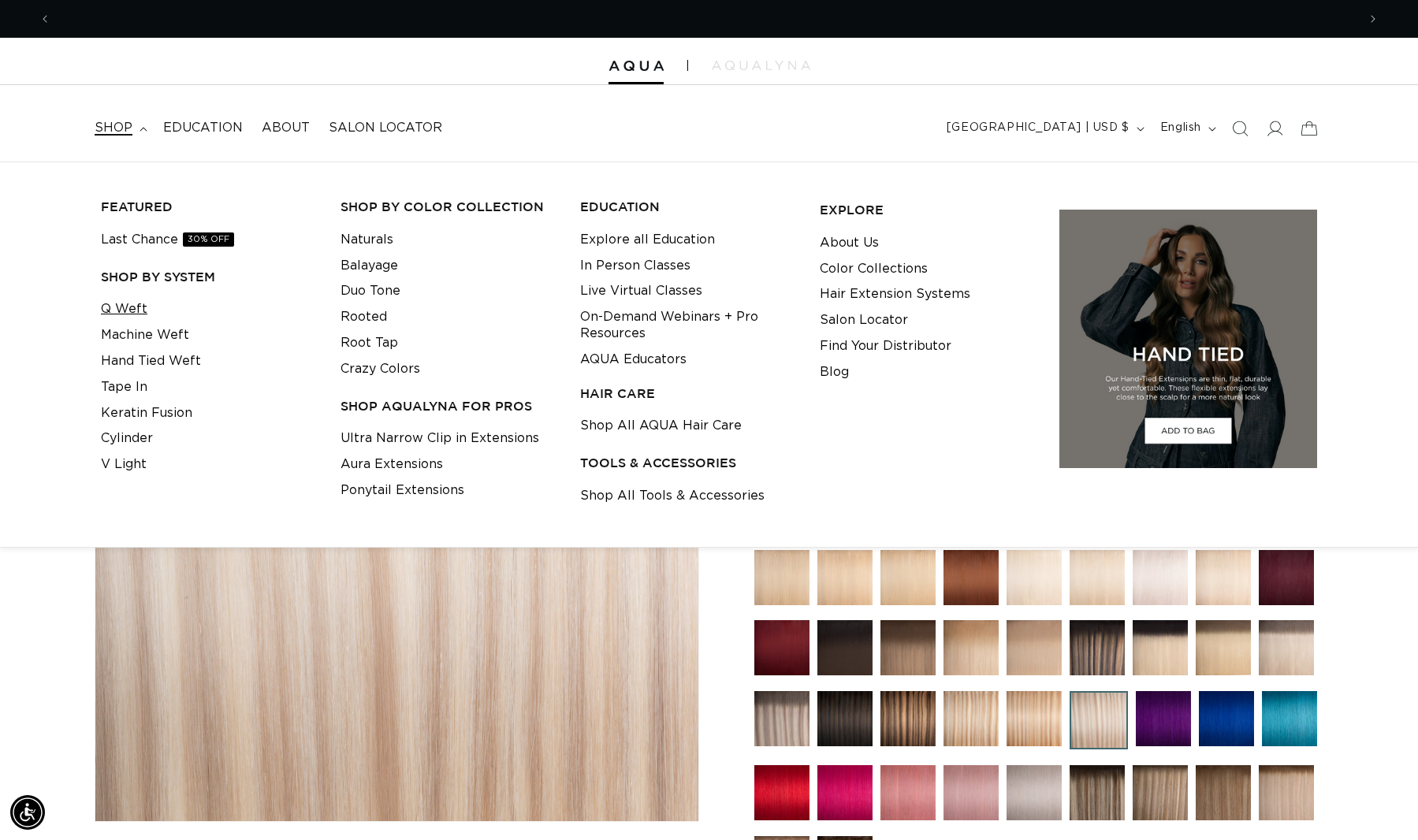
scroll to position [0, 2613]
click at [129, 311] on link "Q Weft" at bounding box center [124, 310] width 46 height 26
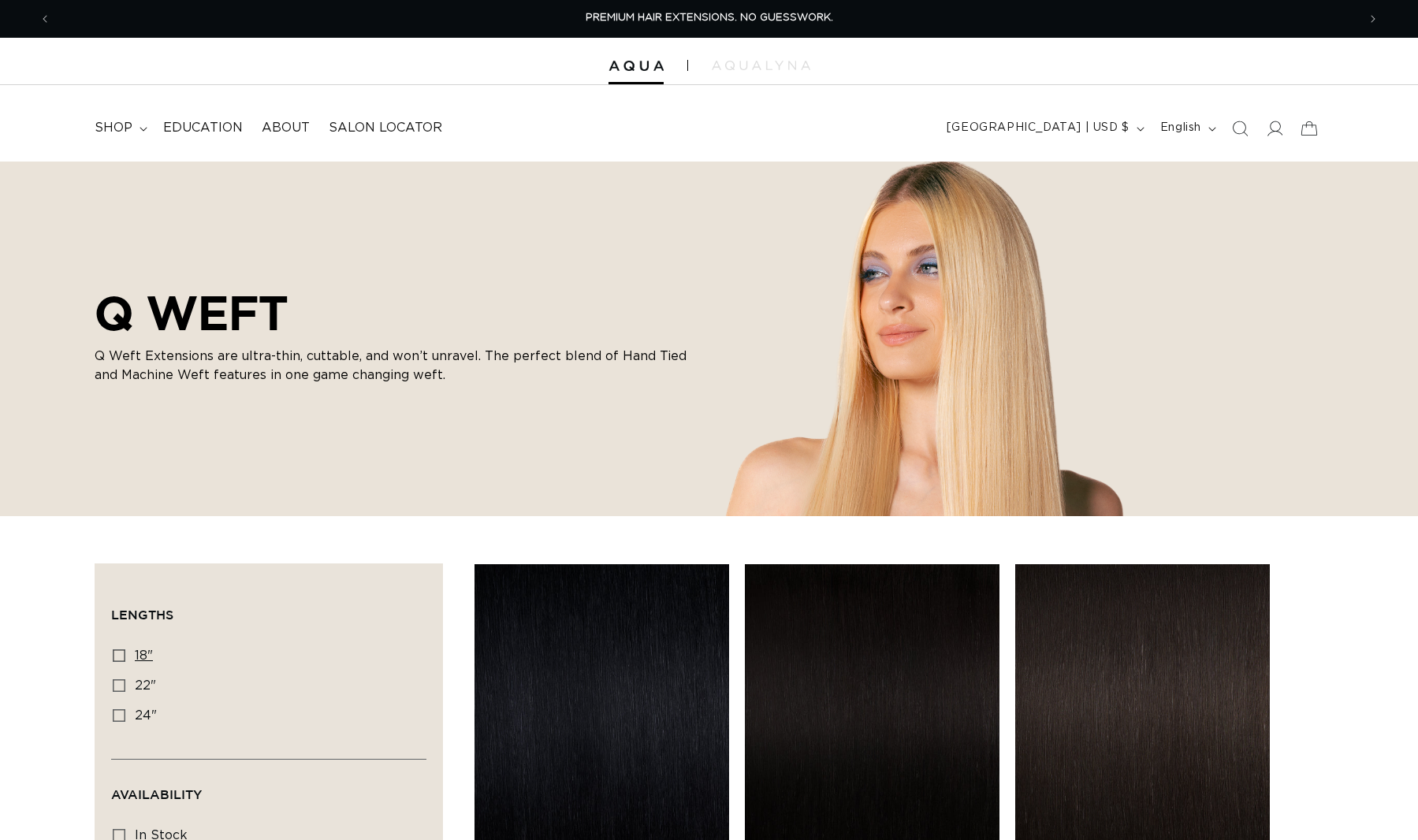
click at [121, 652] on icon at bounding box center [119, 655] width 12 height 12
click at [121, 652] on input "18" 18" (5 products)" at bounding box center [119, 655] width 12 height 12
checkbox input "true"
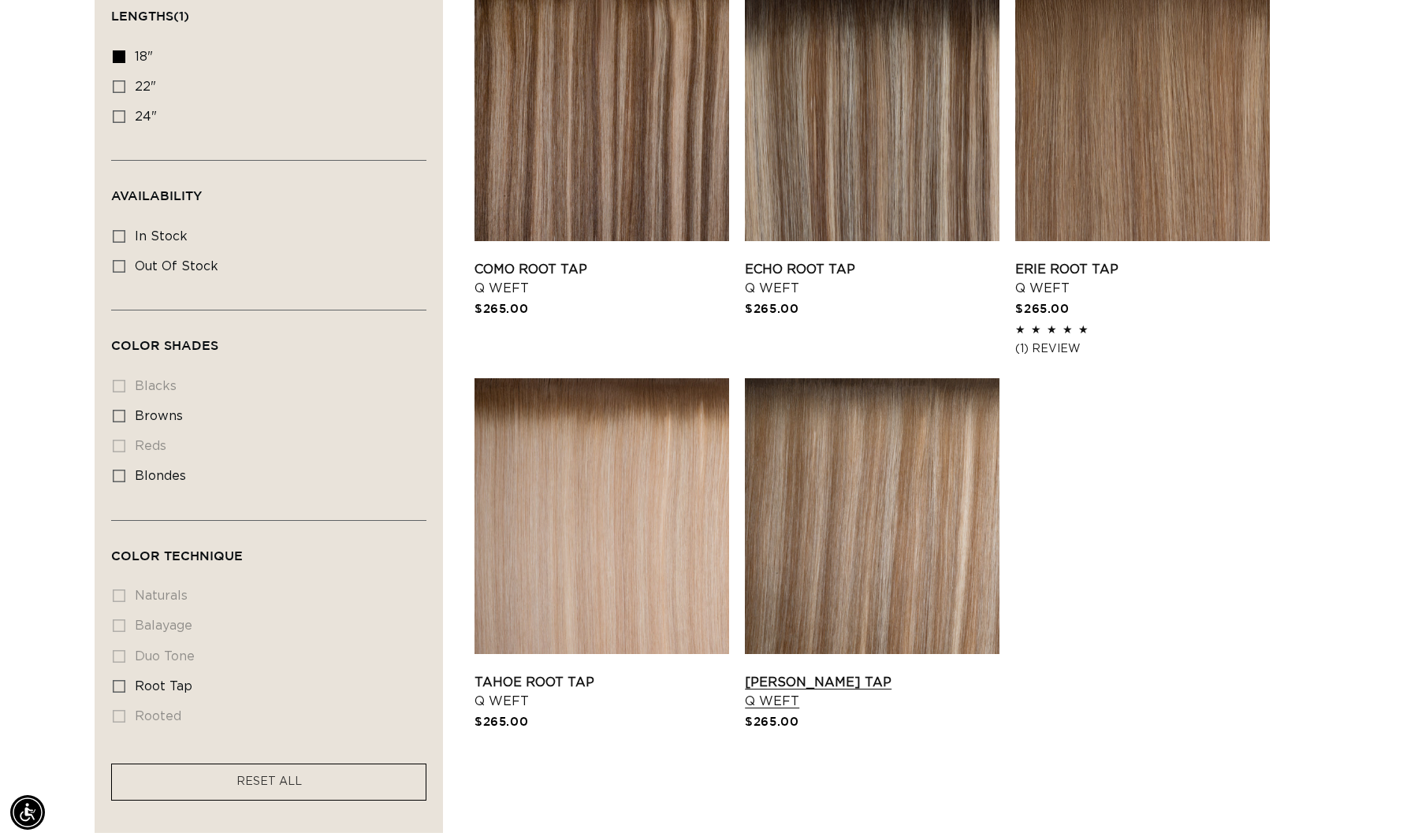
scroll to position [0, 2613]
click at [925, 673] on link "Victoria Root Tap Q Weft" at bounding box center [872, 692] width 255 height 38
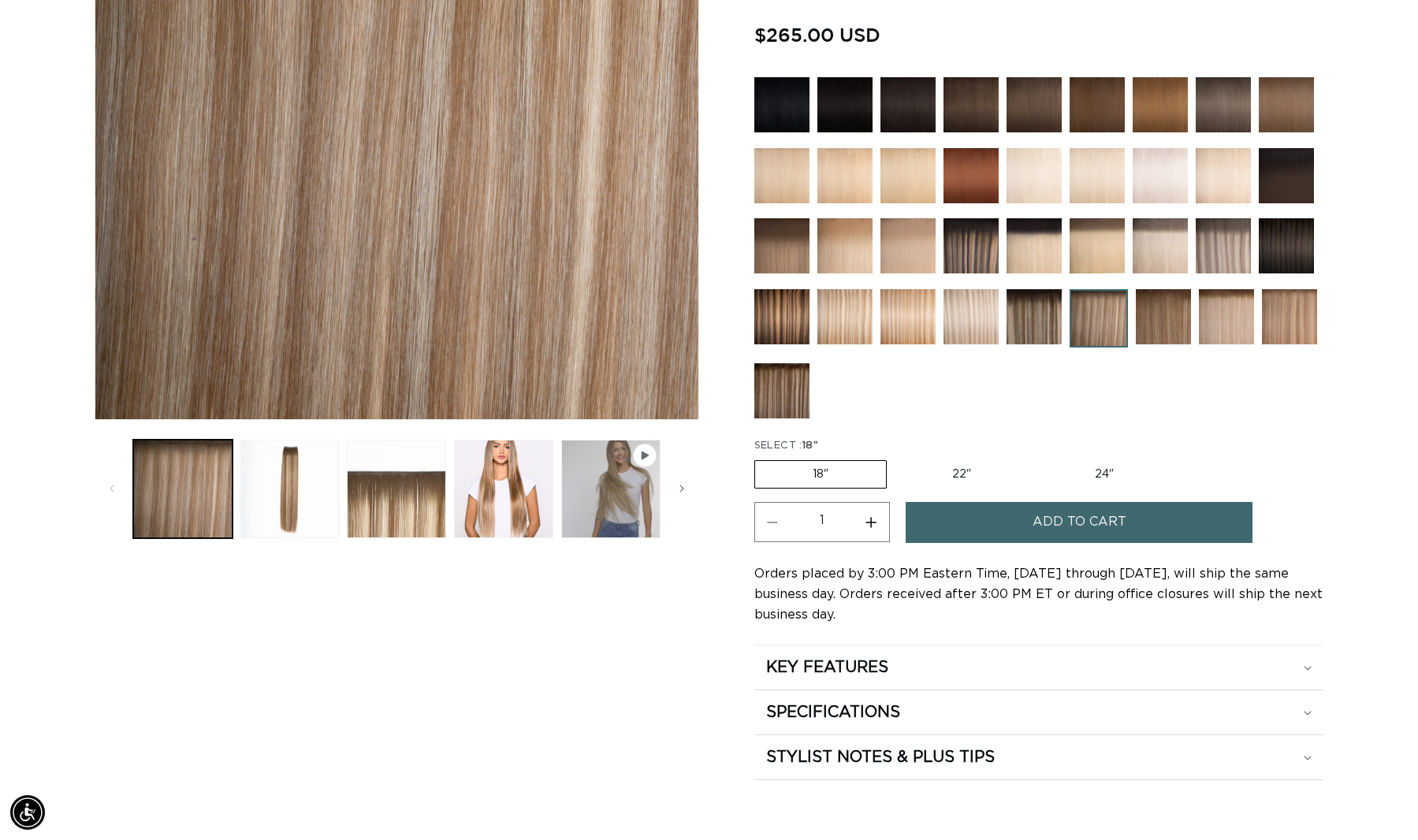
scroll to position [0, 1306]
click at [527, 462] on button "Load image 4 in gallery view" at bounding box center [504, 490] width 99 height 99
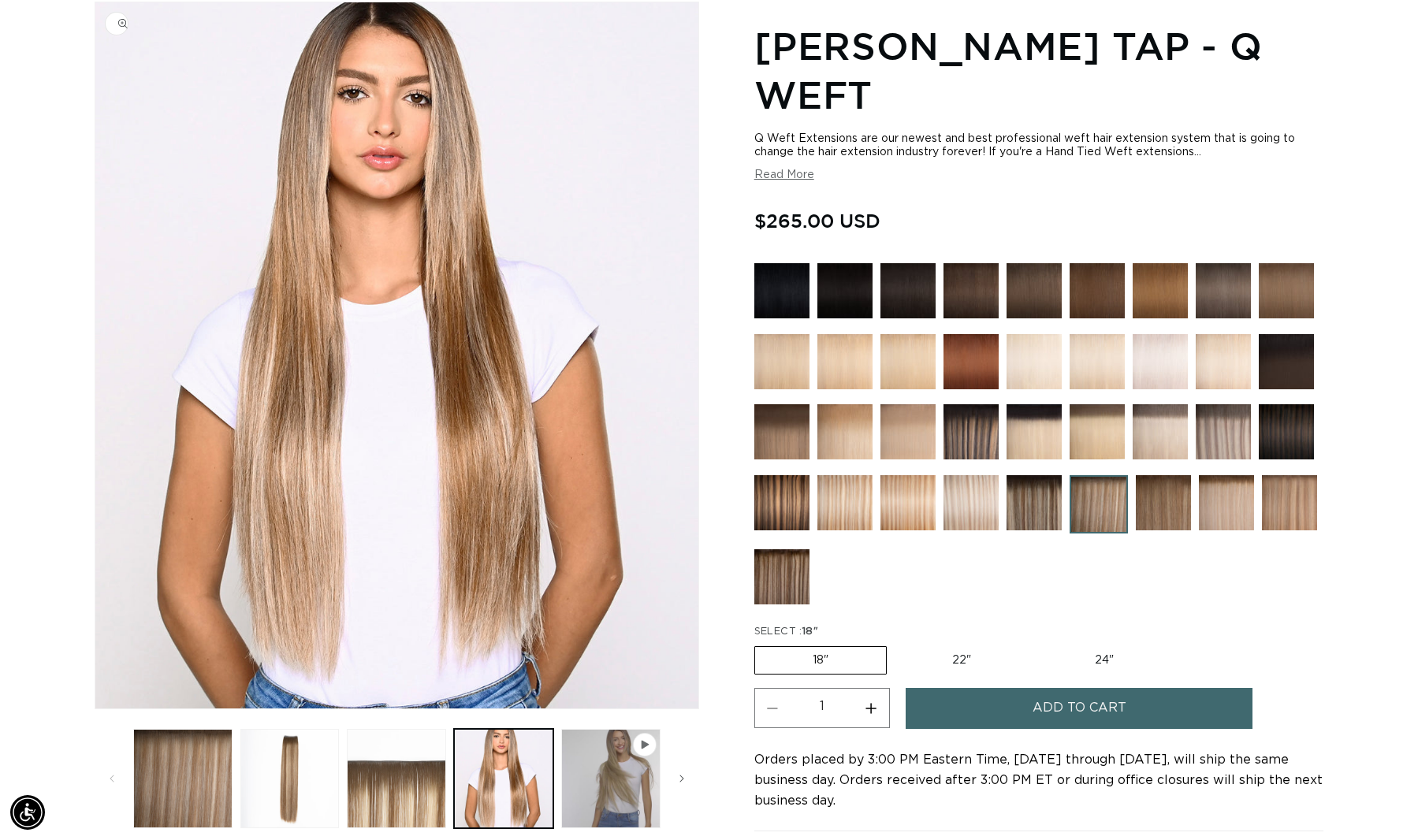
scroll to position [0, 2613]
click at [979, 448] on img at bounding box center [971, 432] width 55 height 55
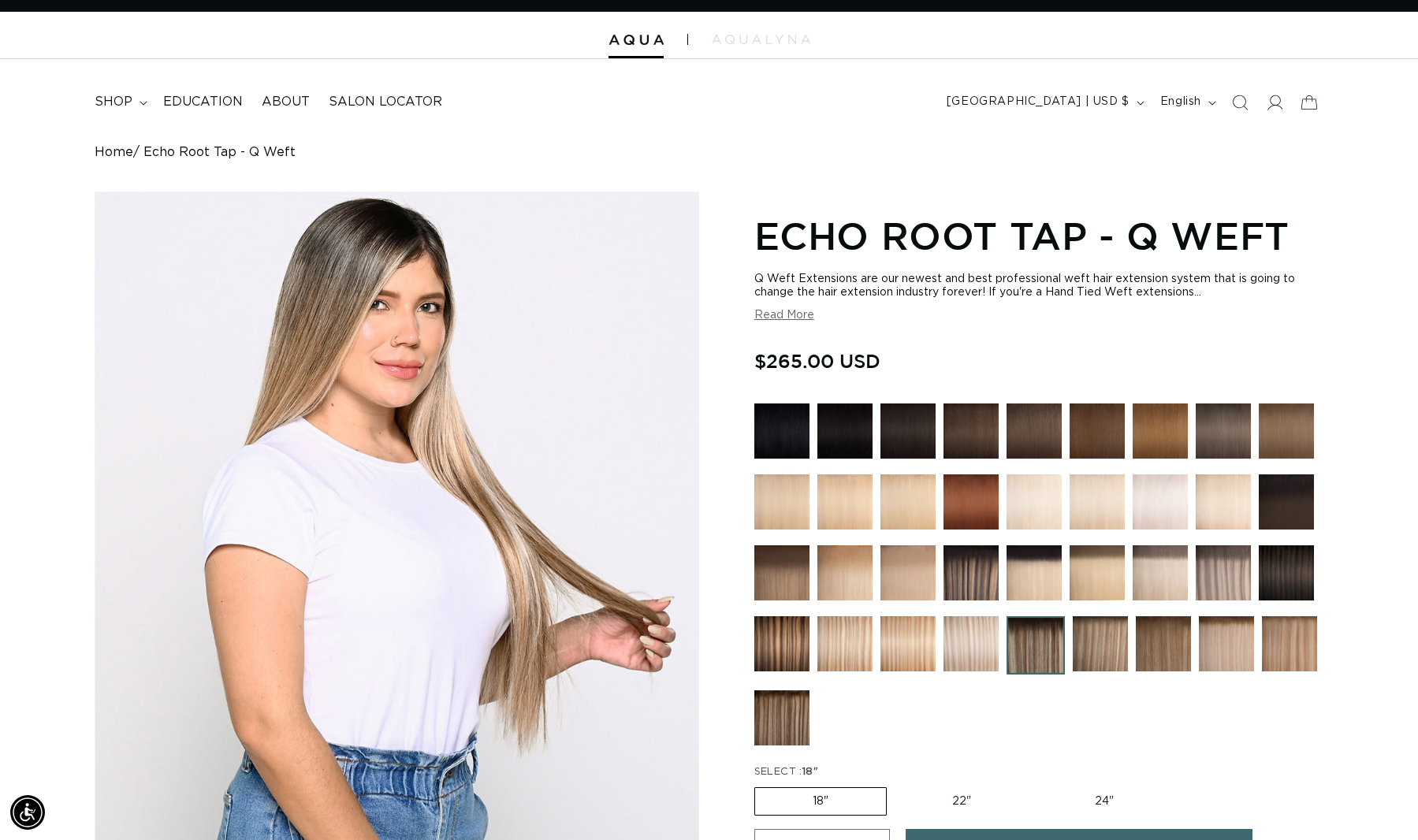
scroll to position [0, 1306]
